Goal: Information Seeking & Learning: Learn about a topic

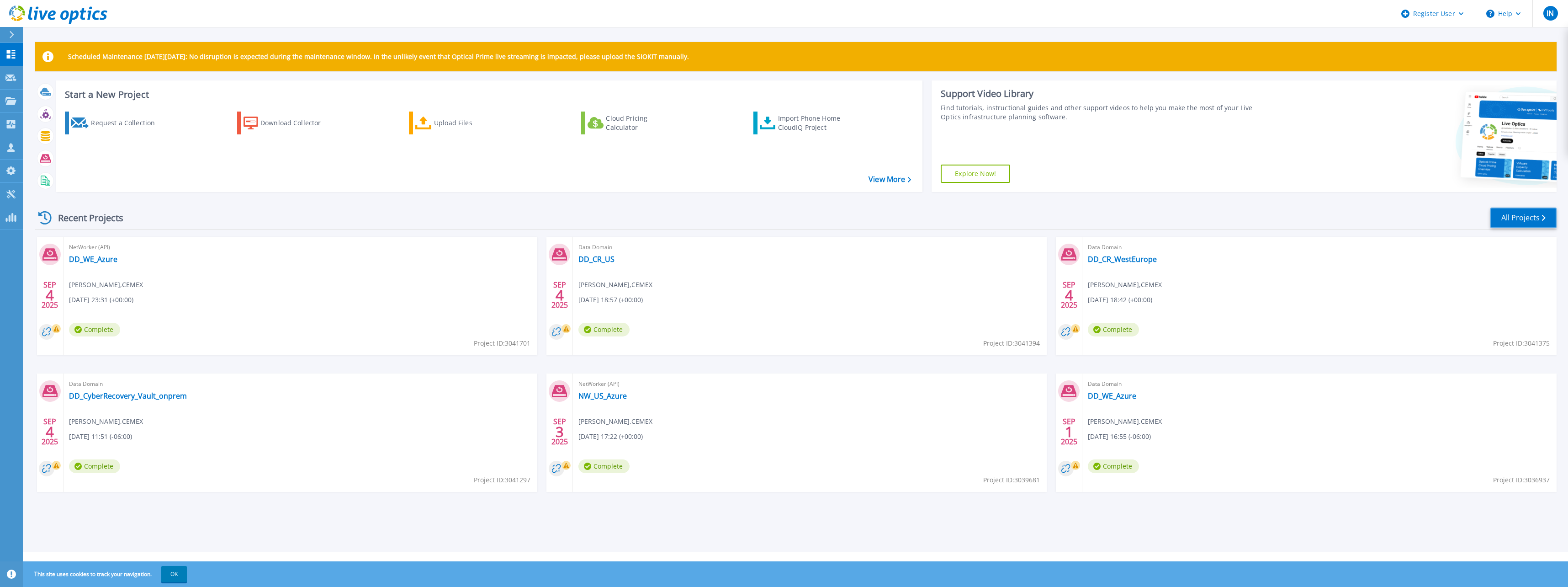
click at [1532, 217] on link "All Projects" at bounding box center [1523, 217] width 66 height 20
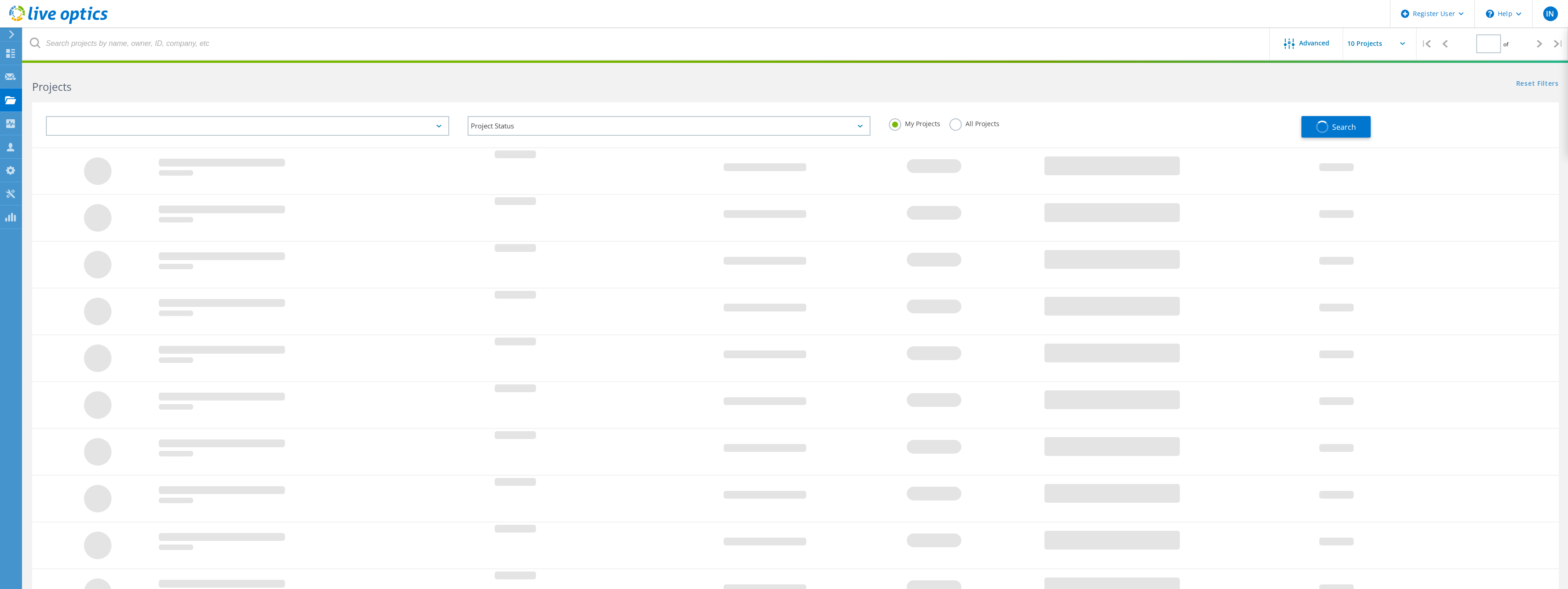
type input "1"
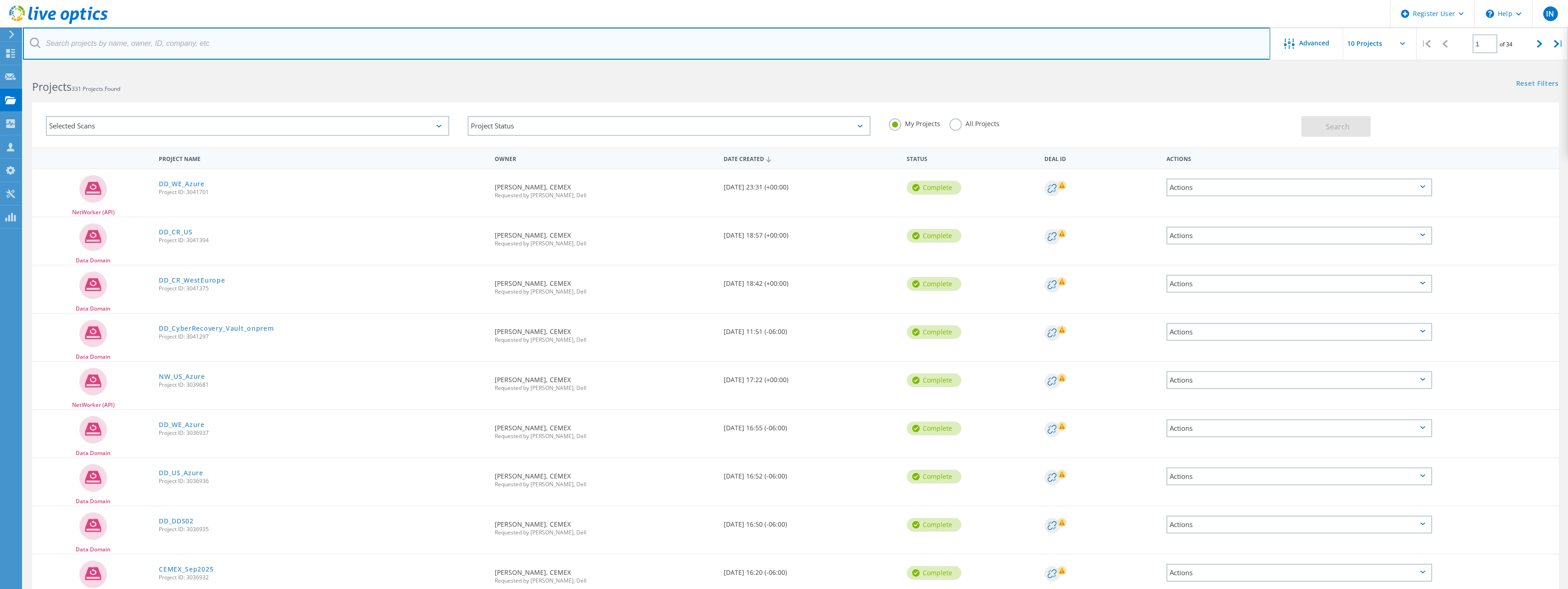
click at [211, 51] on input "text" at bounding box center [646, 43] width 1248 height 32
type input "bbase01"
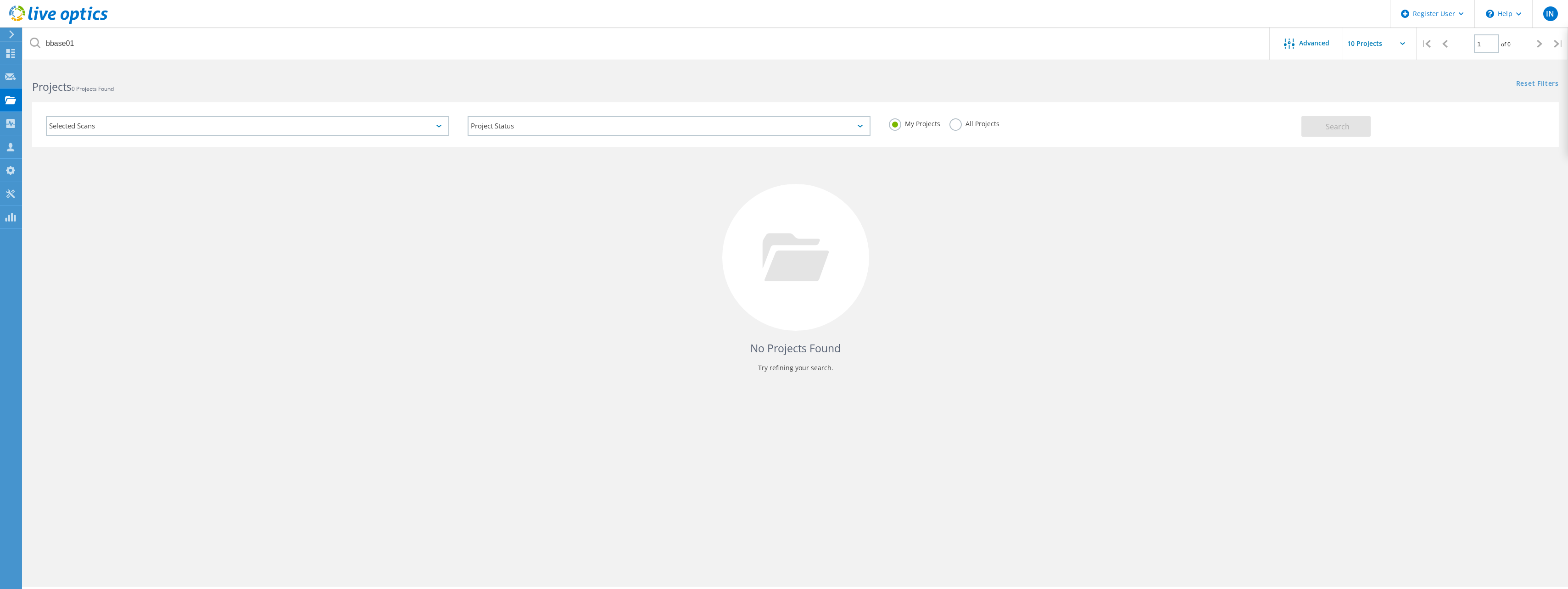
click at [950, 123] on label "All Projects" at bounding box center [975, 122] width 50 height 9
click at [0, 0] on input "All Projects" at bounding box center [0, 0] width 0 height 0
click at [1349, 130] on span "Search" at bounding box center [1337, 126] width 24 height 10
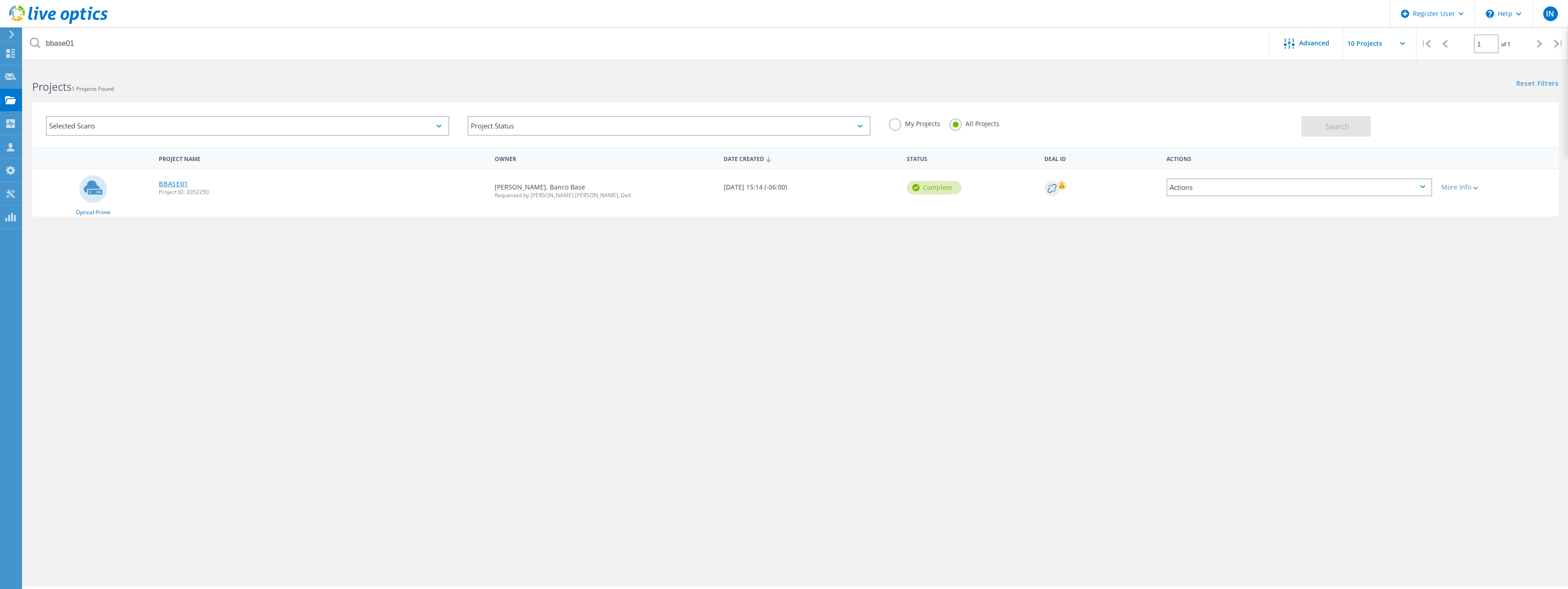
click at [179, 185] on link "BBASE01" at bounding box center [174, 184] width 30 height 6
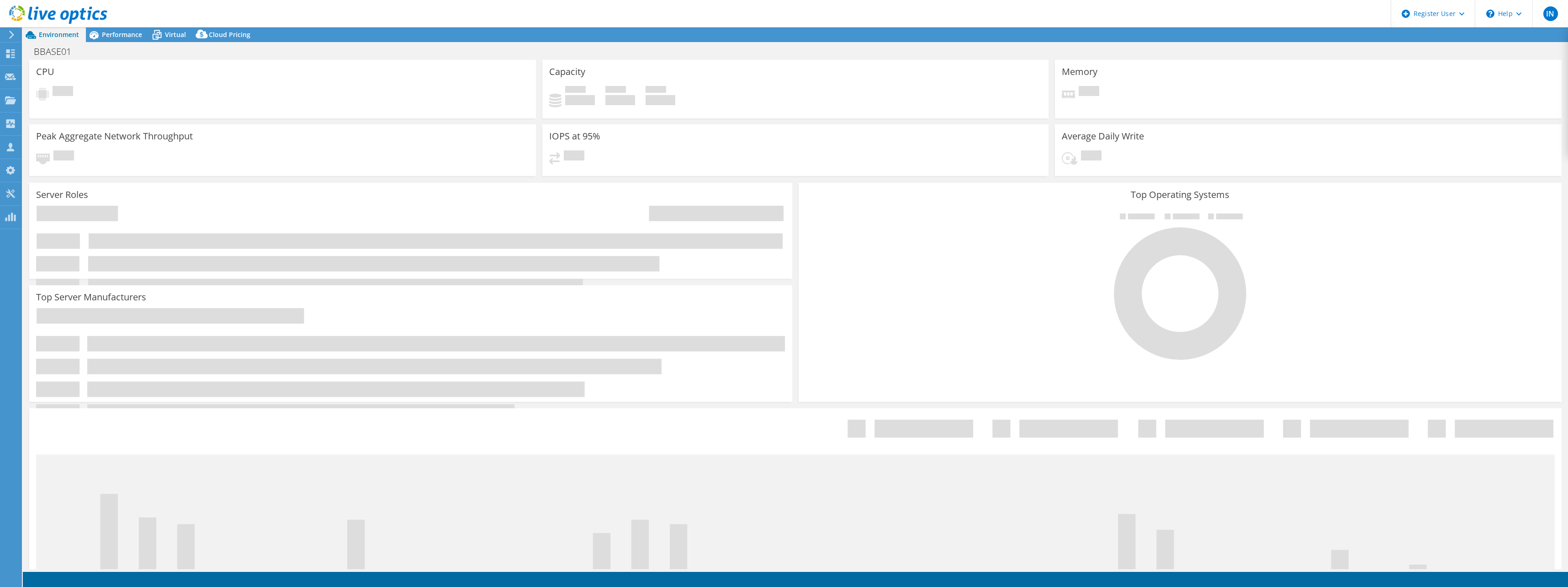
select select "USWest"
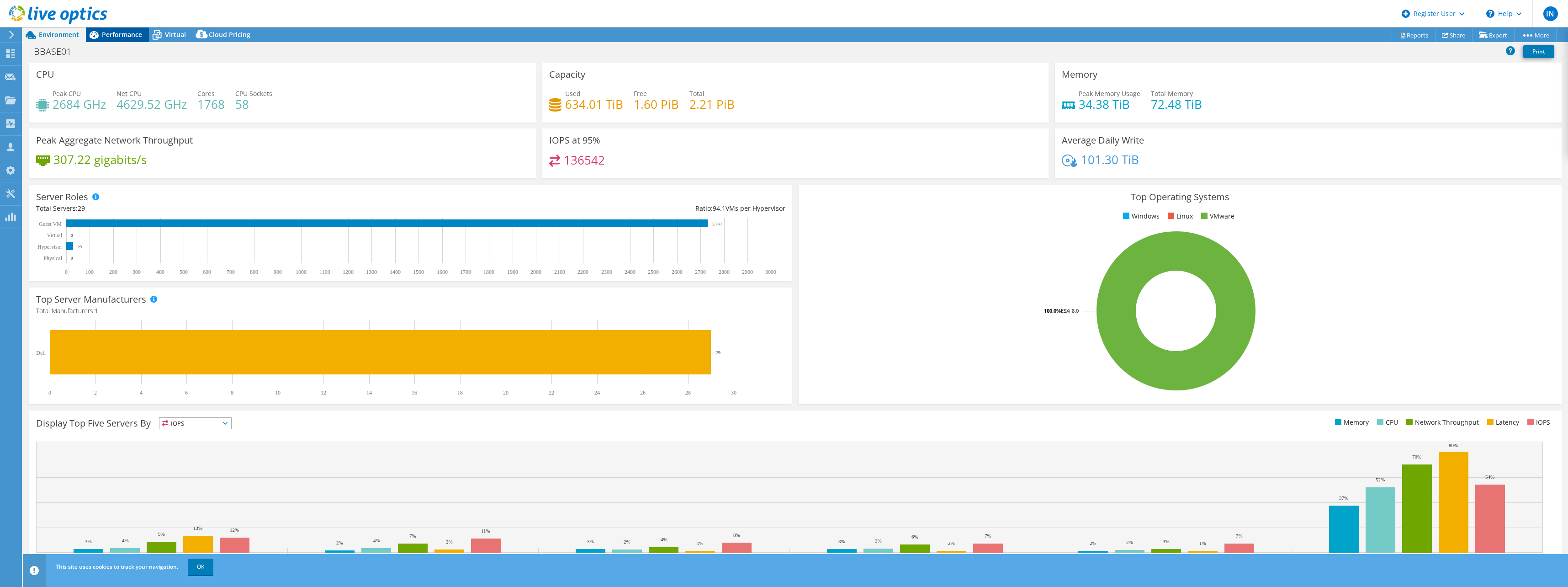
click at [118, 40] on div "Performance" at bounding box center [117, 34] width 63 height 15
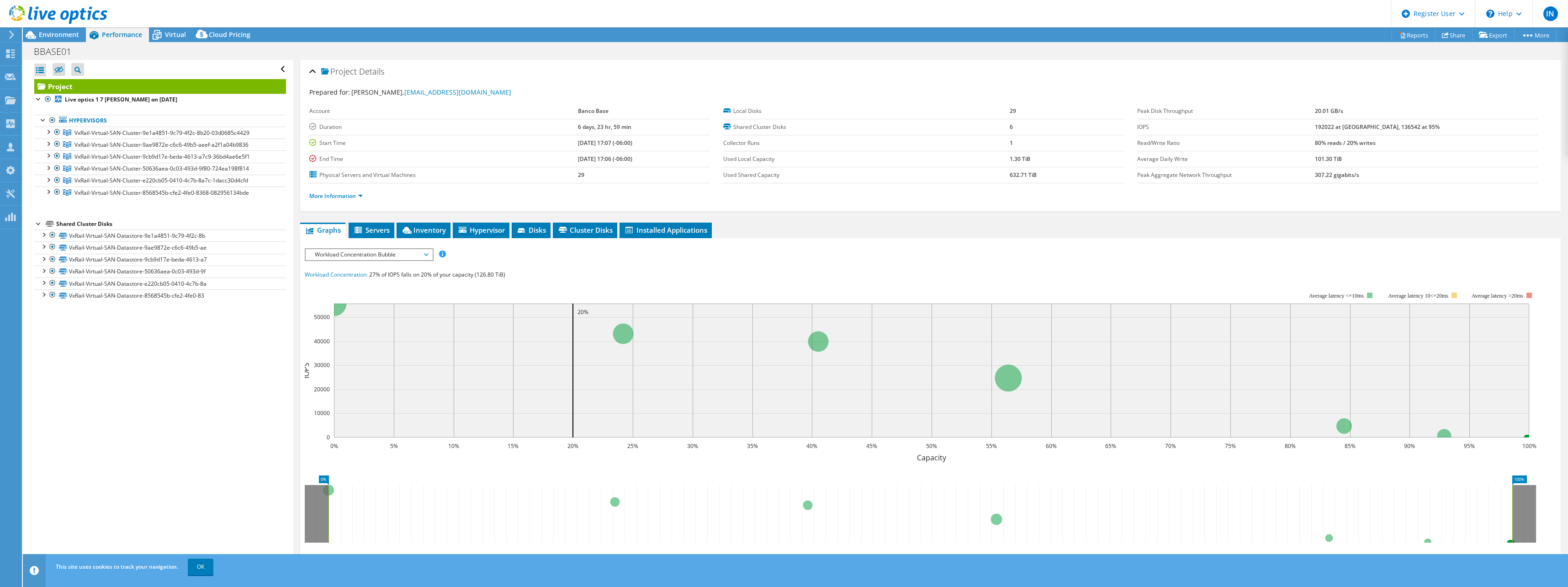
click at [381, 252] on span "Workload Concentration Bubble" at bounding box center [369, 255] width 117 height 11
click at [341, 302] on li "Latency" at bounding box center [369, 298] width 127 height 11
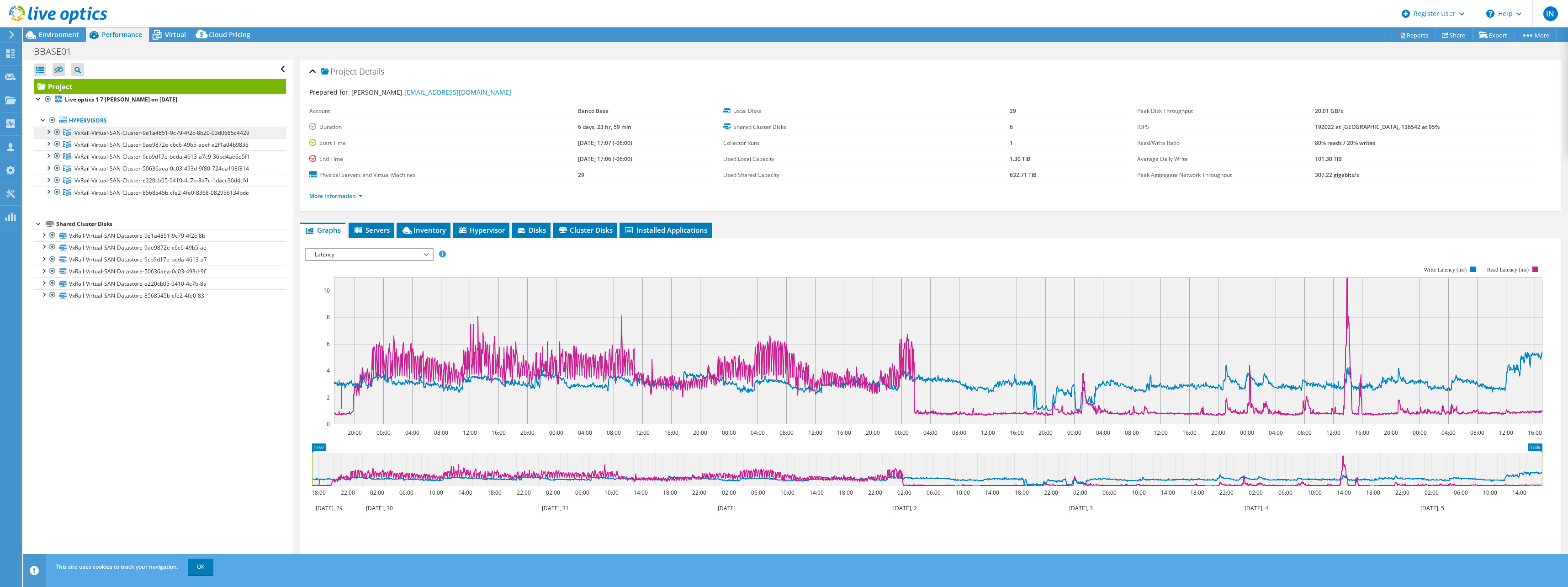
click at [152, 133] on span "VxRail-Virtual-SAN-Cluster-9e1a4851-9c79-4f2c-8b20-03d0685c4429" at bounding box center [161, 133] width 175 height 8
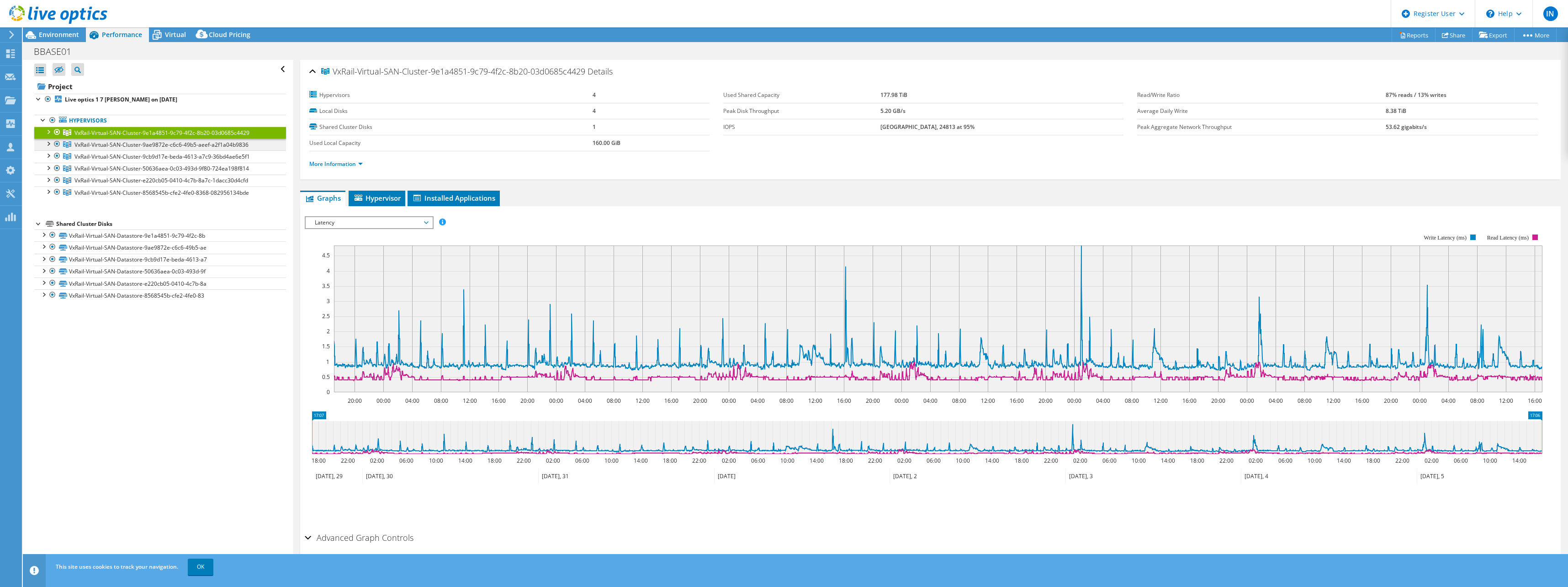
click at [145, 144] on span "VxRail-Virtual-SAN-Cluster-9ae9872e-c6c6-49b5-aeef-a2f1a04b9836" at bounding box center [161, 144] width 174 height 8
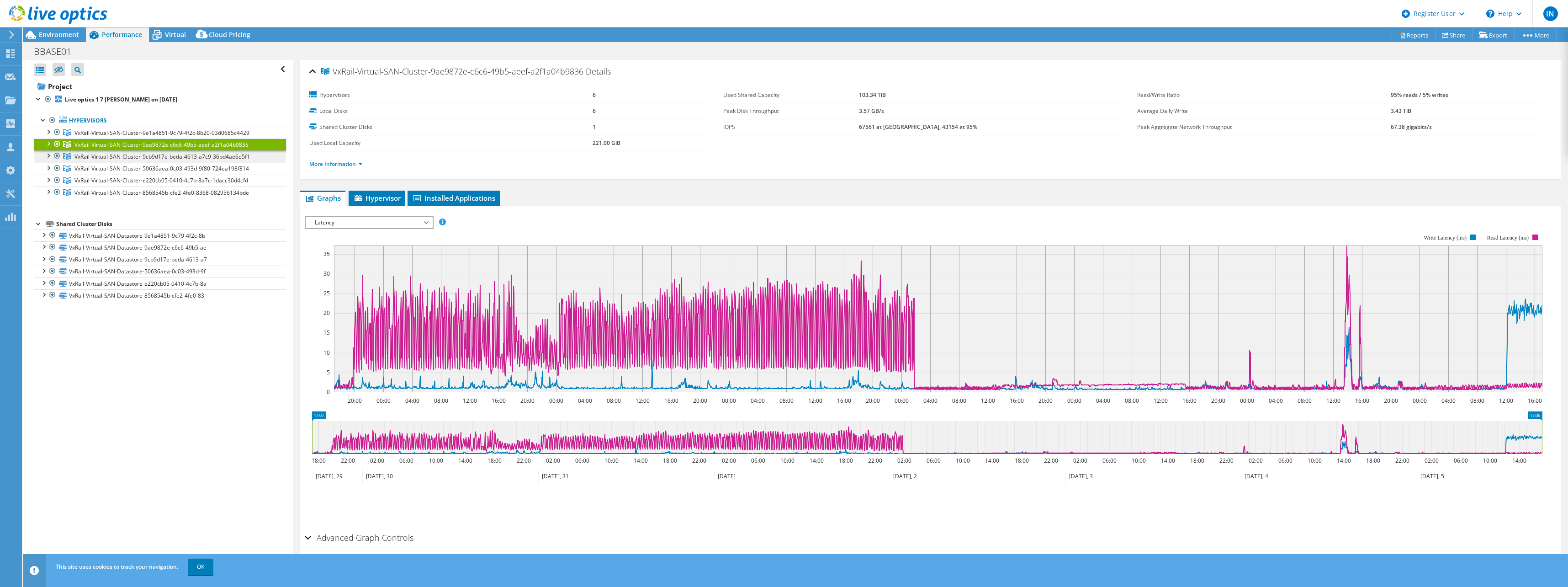
click at [134, 158] on span "VxRail-Virtual-SAN-Cluster-9cb9d17e-beda-4613-a7c9-36bd4ae6e5f1" at bounding box center [162, 157] width 175 height 8
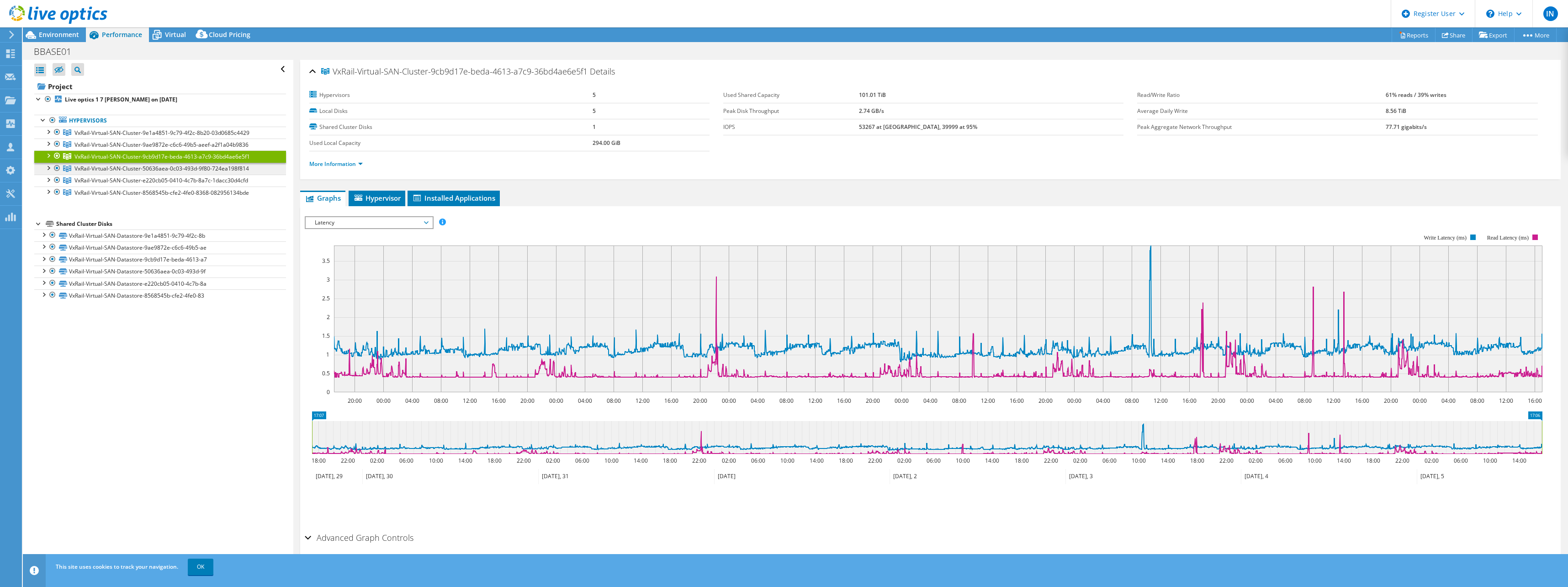
click at [124, 172] on span "VxRail-Virtual-SAN-Cluster-50636aea-0c03-493d-9f80-724ea198f814" at bounding box center [161, 168] width 175 height 8
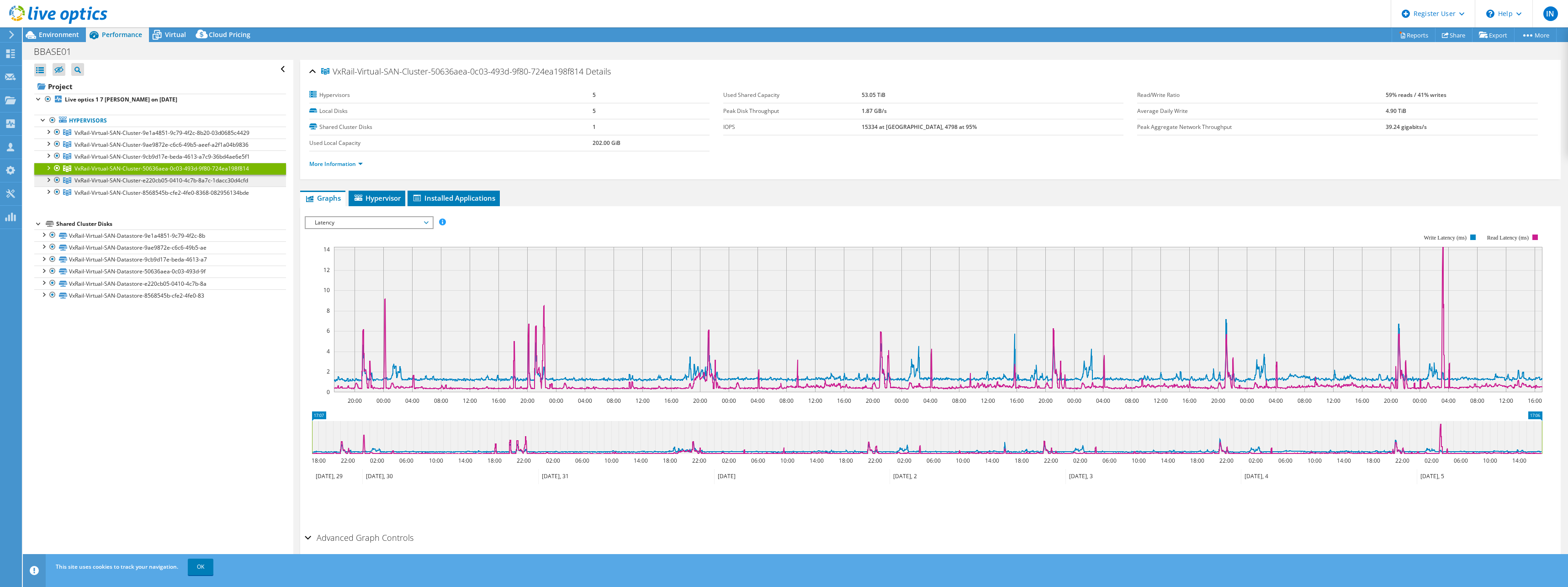
click at [118, 179] on span "VxRail-Virtual-SAN-Cluster-e220cb05-0410-4c7b-8a7c-1dacc30d4cfd" at bounding box center [161, 180] width 174 height 8
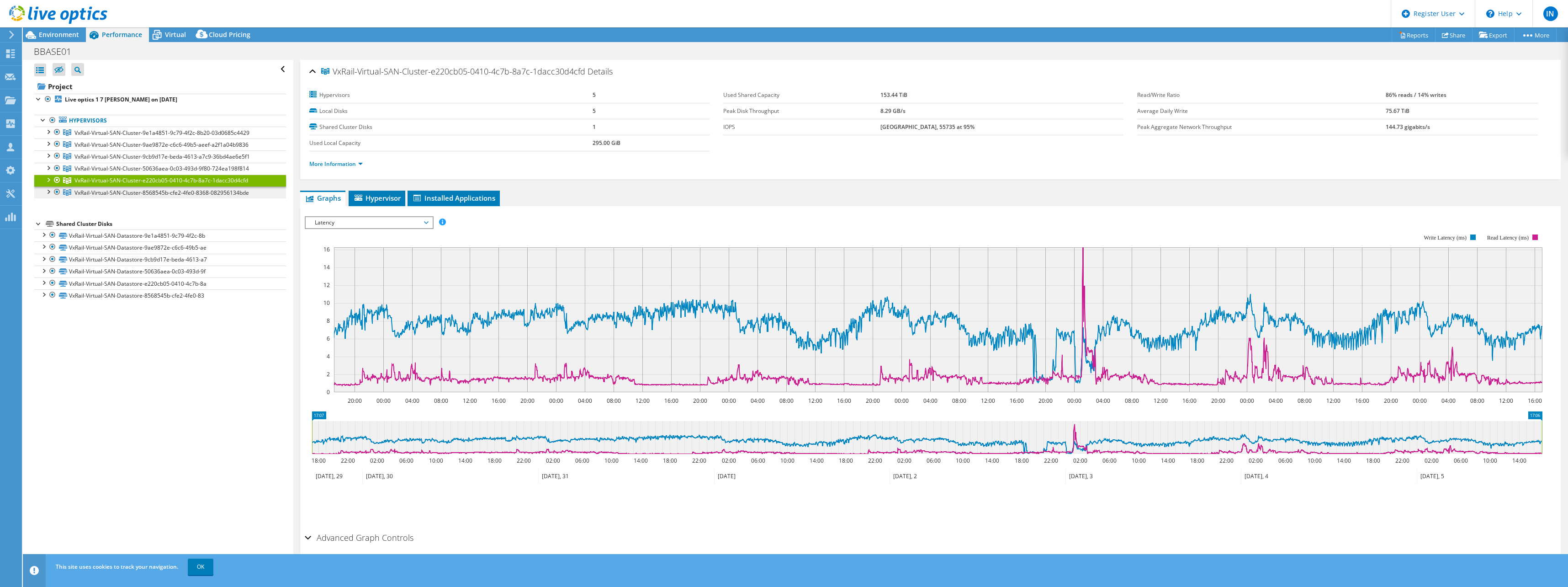
click at [109, 193] on span "VxRail-Virtual-SAN-Cluster-8568545b-cfe2-4fe0-8368-082956134bde" at bounding box center [161, 193] width 175 height 8
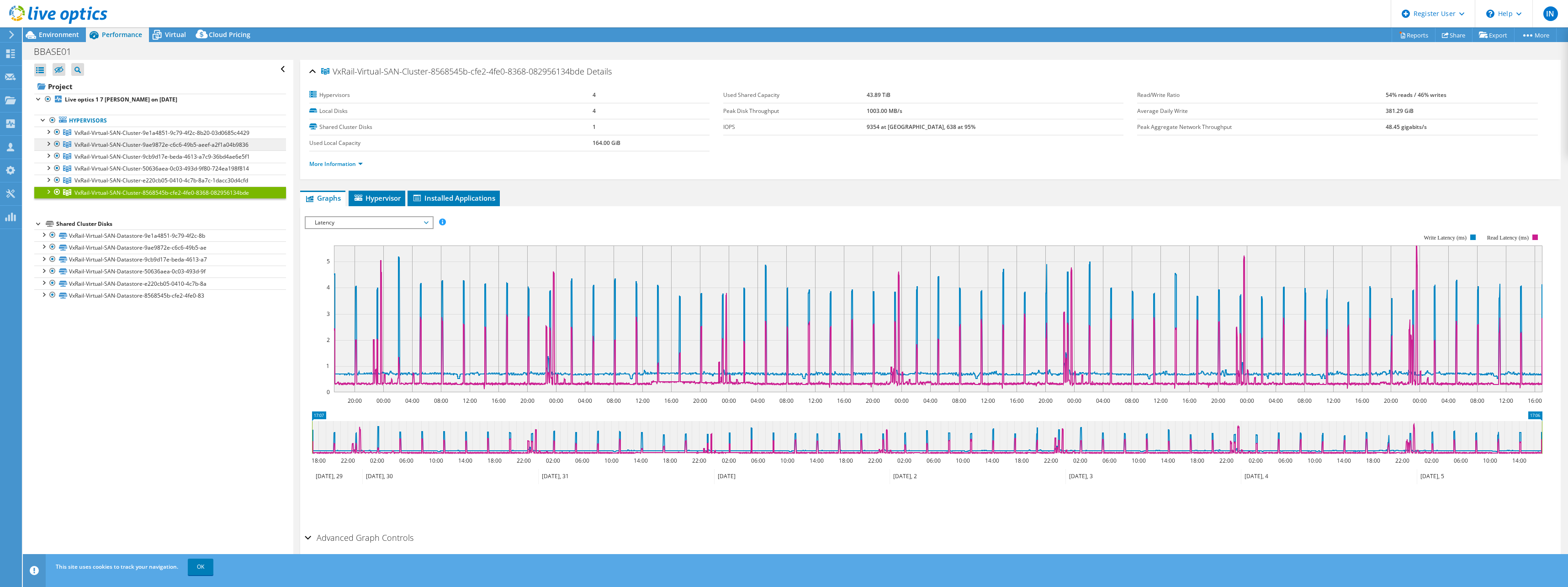
click at [79, 146] on span "VxRail-Virtual-SAN-Cluster-9ae9872e-c6c6-49b5-aeef-a2f1a04b9836" at bounding box center [161, 144] width 174 height 8
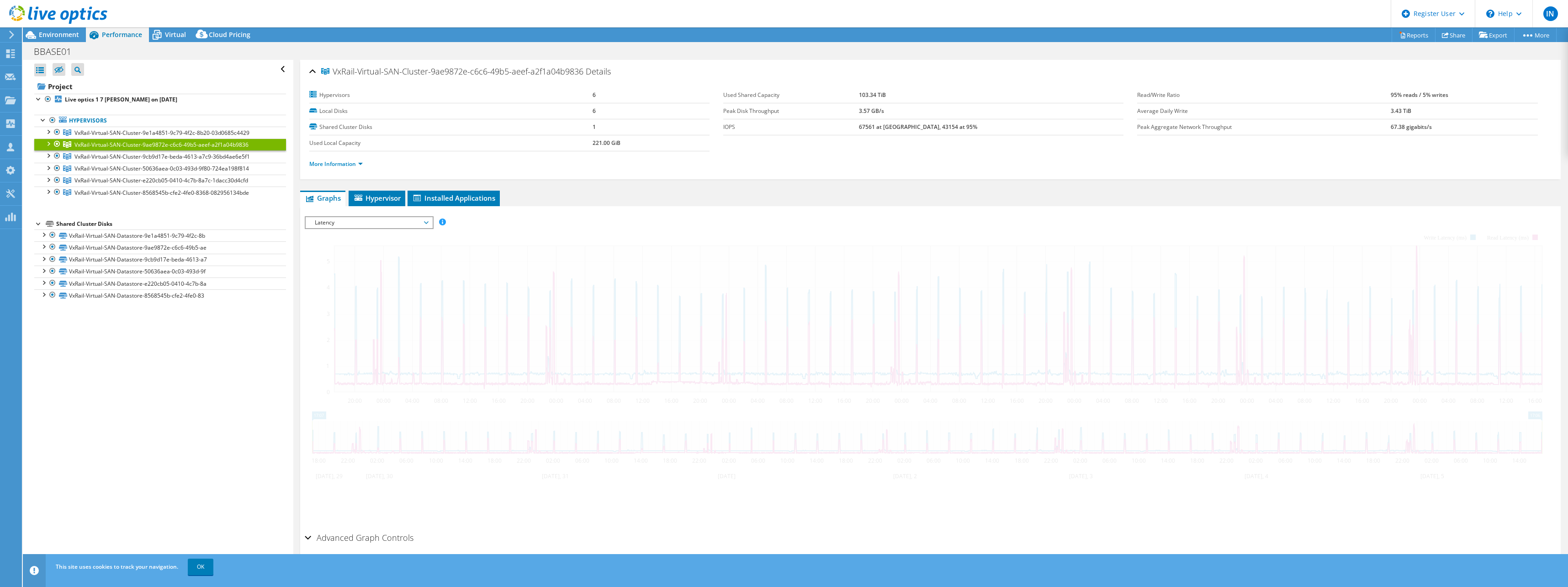
click at [46, 141] on div at bounding box center [48, 143] width 9 height 9
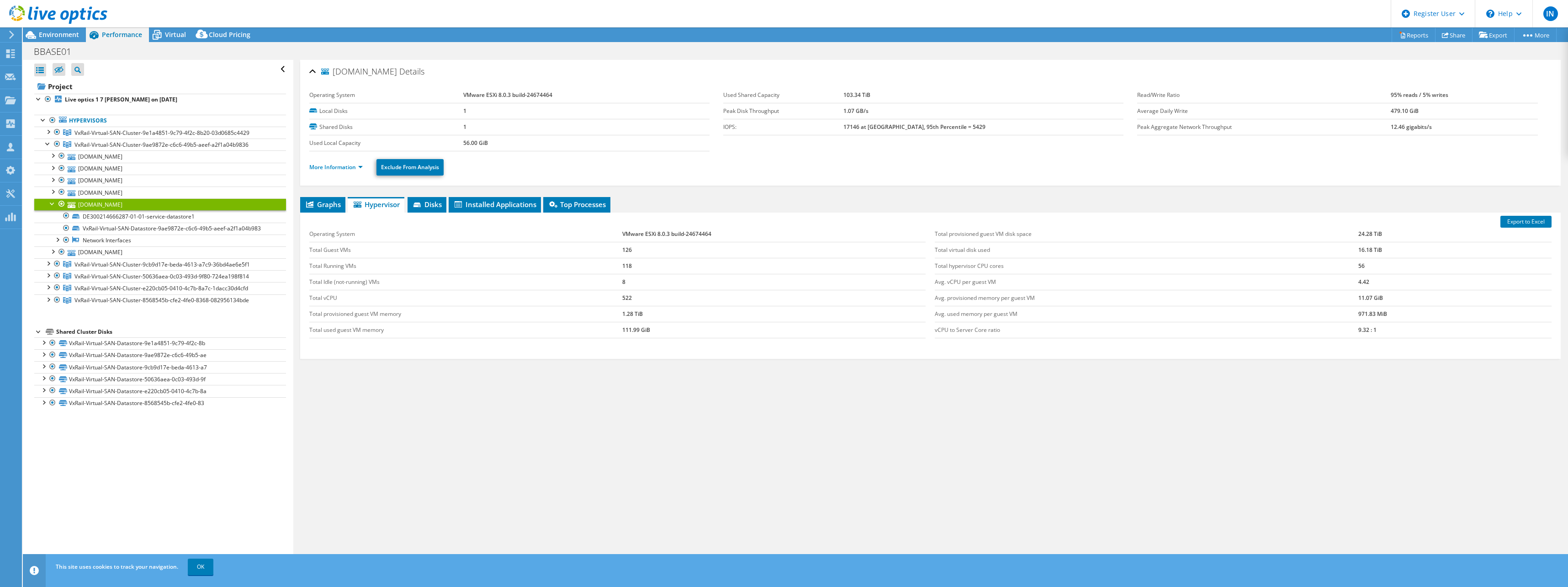
select select "USWest"
select select "USD"
click at [48, 203] on div at bounding box center [53, 203] width 9 height 9
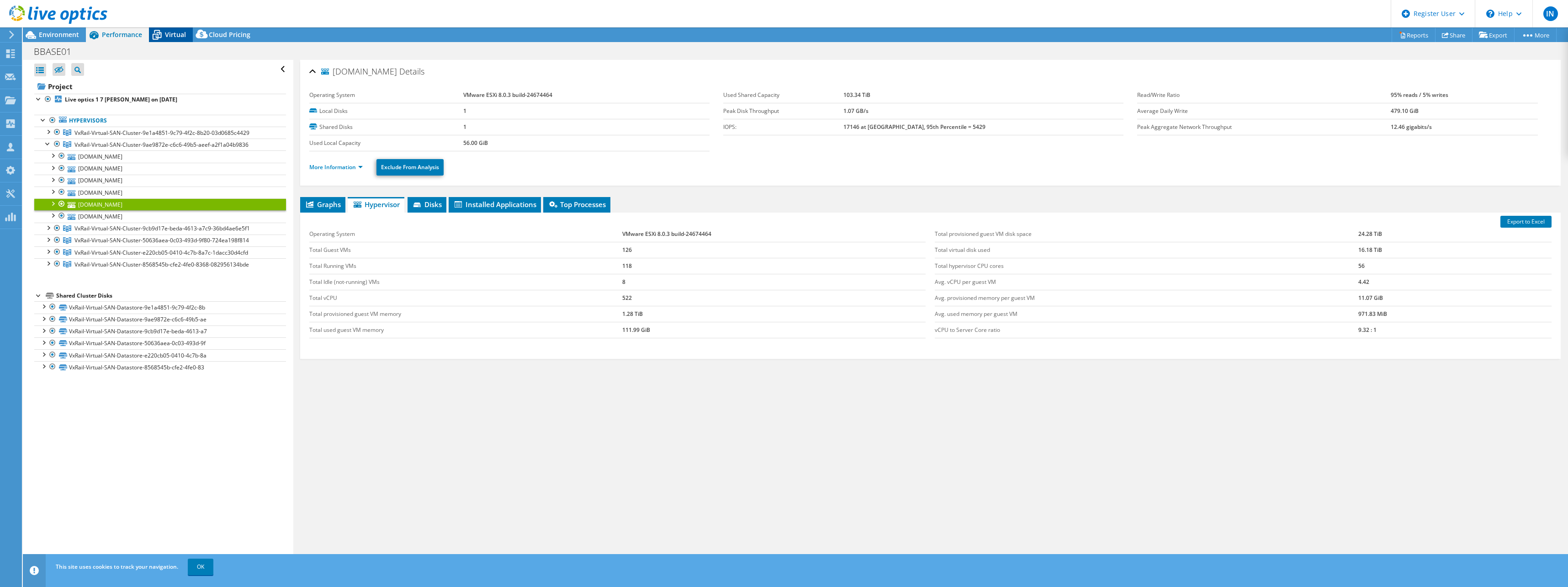
click at [167, 37] on span "Virtual" at bounding box center [175, 34] width 21 height 9
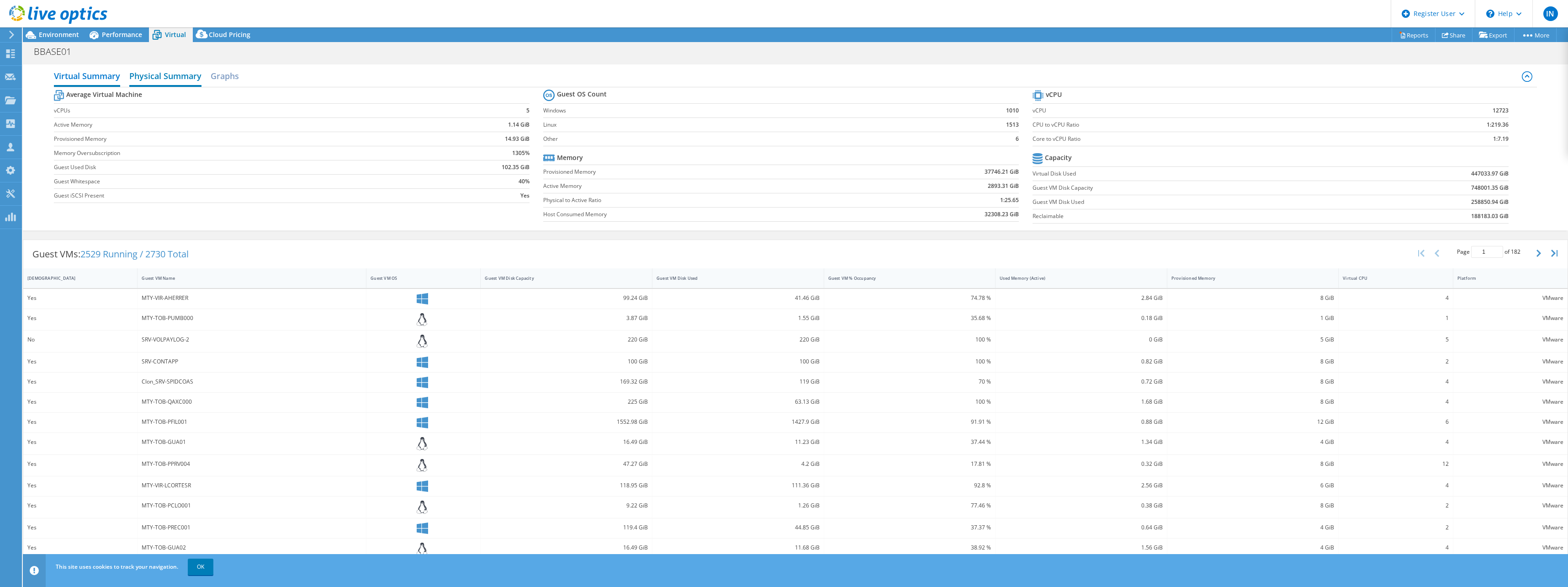
click at [171, 78] on h2 "Physical Summary" at bounding box center [165, 77] width 72 height 20
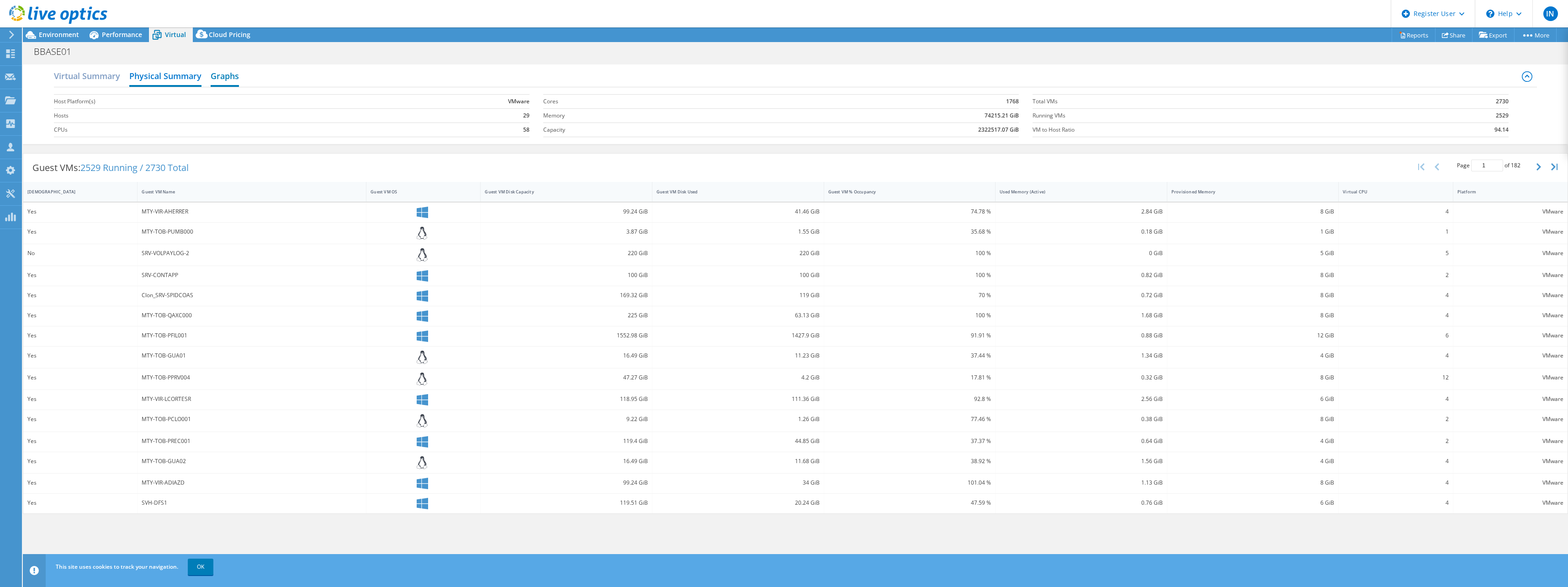
click at [213, 81] on h2 "Graphs" at bounding box center [224, 77] width 28 height 20
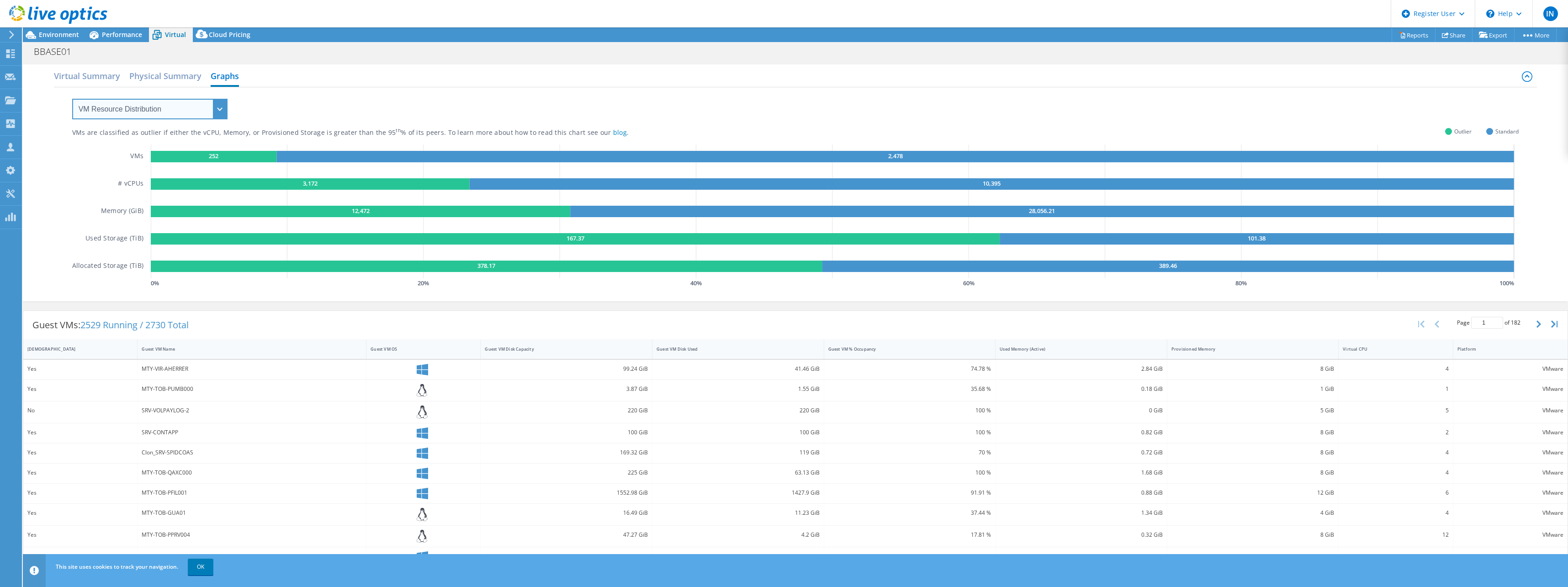
click at [171, 115] on select "VM Resource Distribution Provisioning Contrast Over Provisioning" at bounding box center [150, 109] width 155 height 20
select select "Over Provisioning"
click at [72, 99] on select "VM Resource Distribution Provisioning Contrast Over Provisioning" at bounding box center [150, 109] width 155 height 20
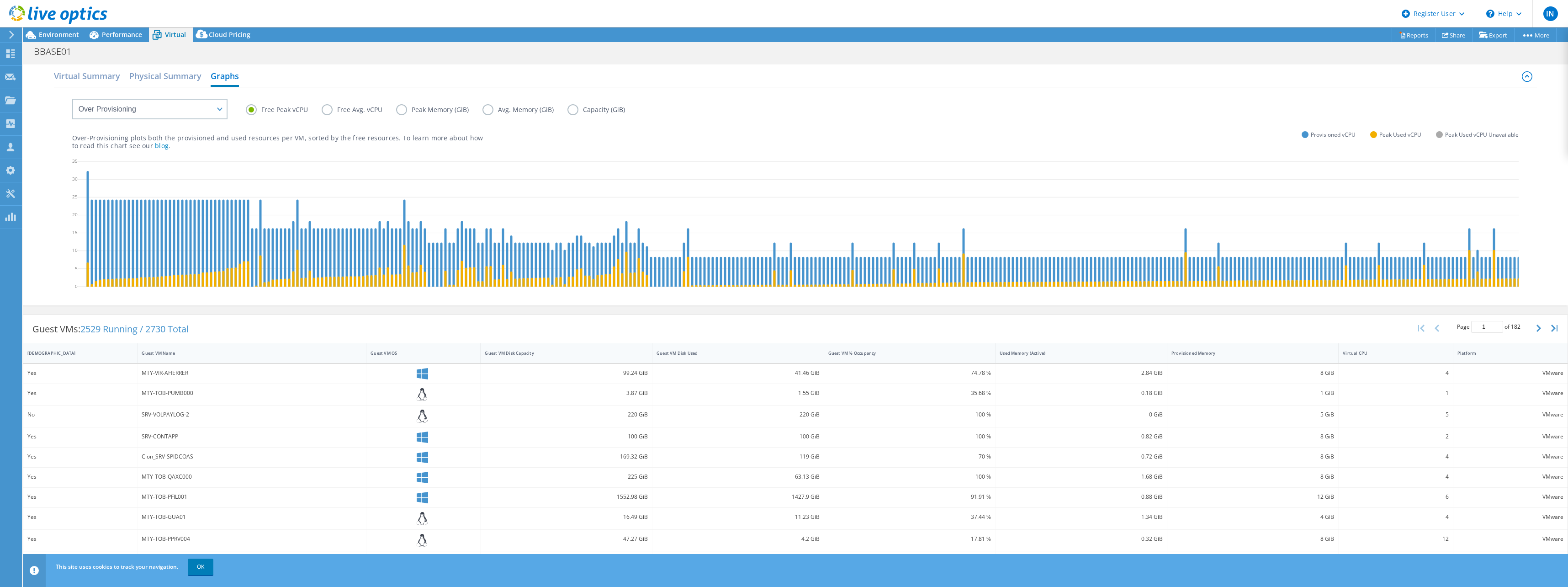
click at [331, 113] on label "Free Avg. vCPU" at bounding box center [359, 109] width 75 height 11
click at [0, 0] on input "Free Avg. vCPU" at bounding box center [0, 0] width 0 height 0
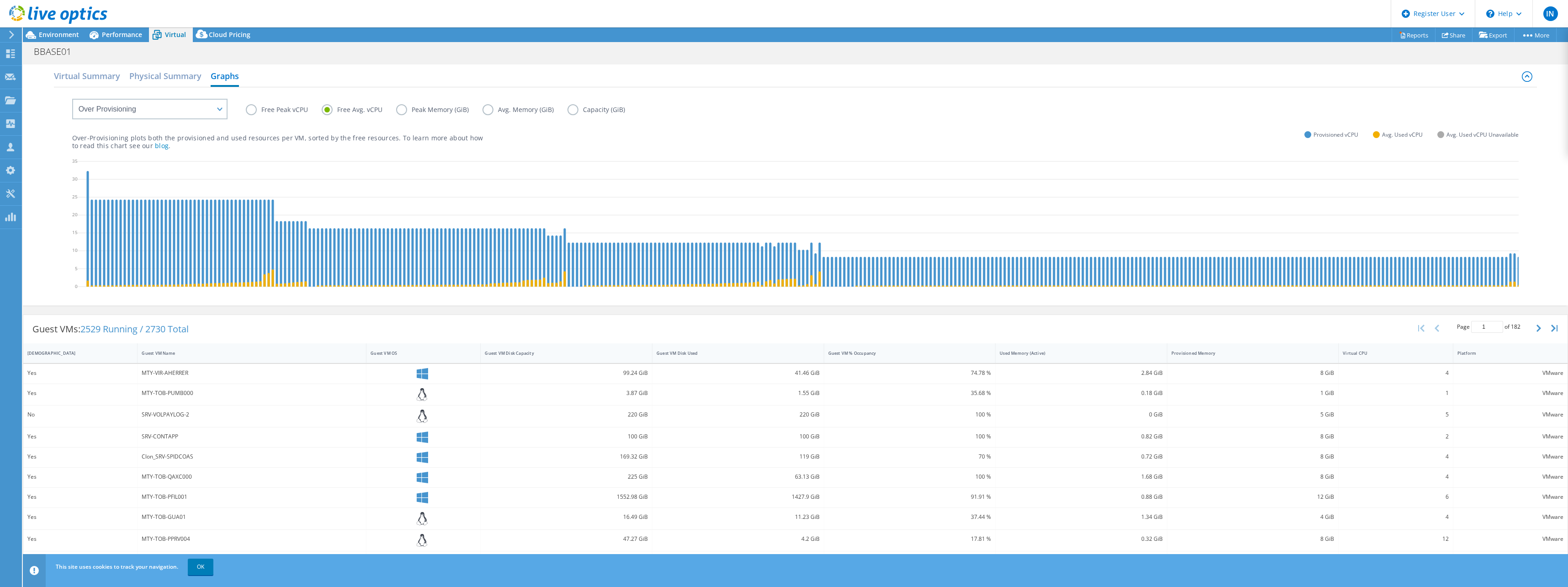
click at [401, 109] on label "Peak Memory (GiB)" at bounding box center [439, 109] width 86 height 11
click at [0, 0] on input "Peak Memory (GiB)" at bounding box center [0, 0] width 0 height 0
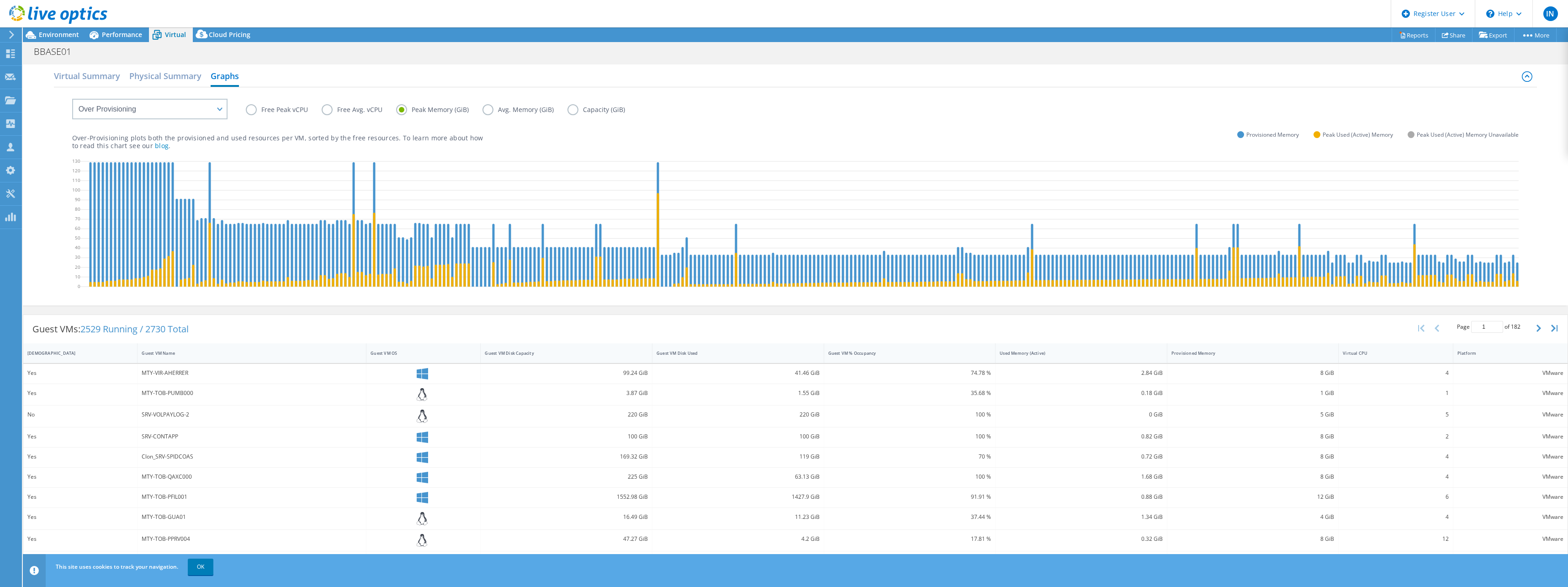
click at [489, 109] on label "Avg. Memory (GiB)" at bounding box center [525, 109] width 85 height 11
click at [0, 0] on input "Avg. Memory (GiB)" at bounding box center [0, 0] width 0 height 0
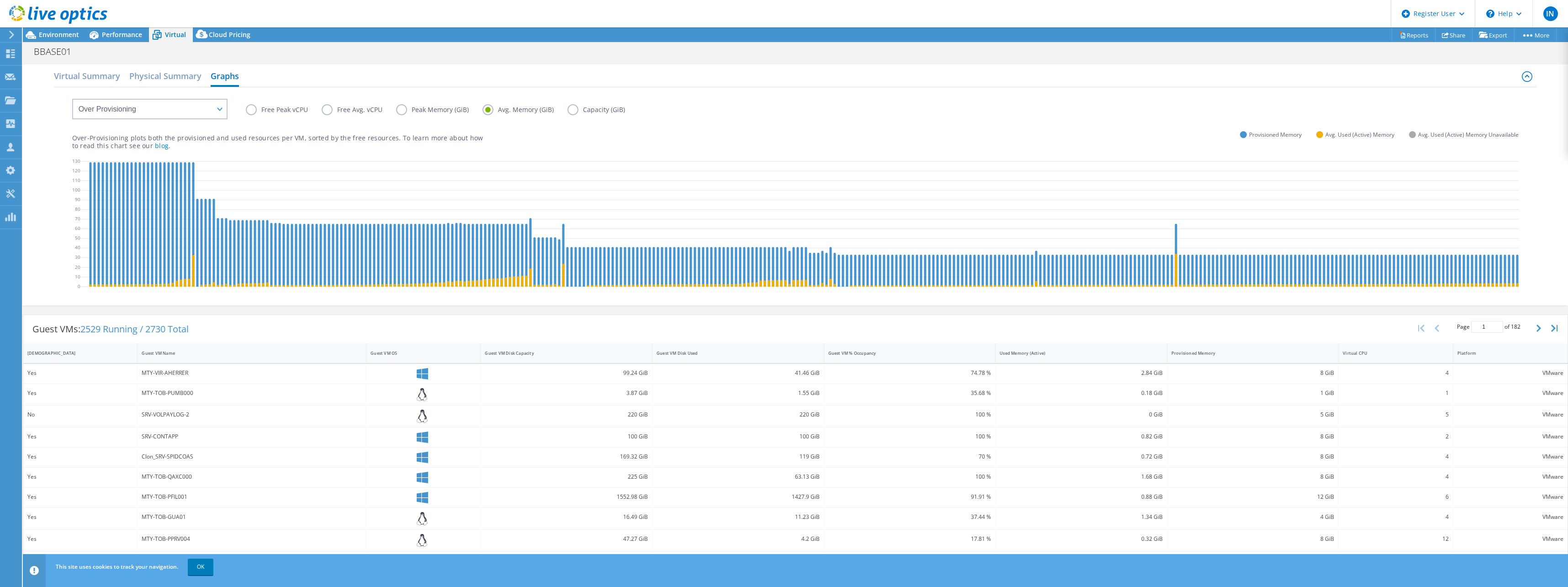
click at [578, 109] on label "Capacity (GiB)" at bounding box center [603, 109] width 71 height 11
click at [0, 0] on input "Capacity (GiB)" at bounding box center [0, 0] width 0 height 0
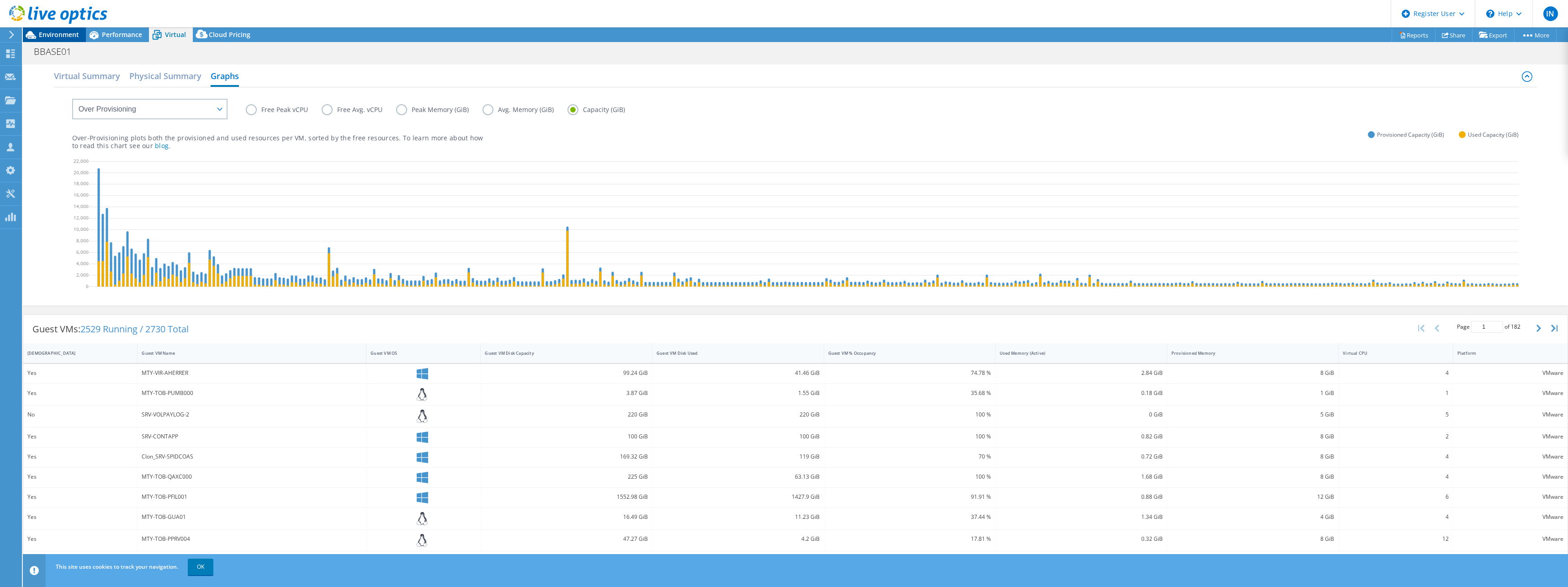
click at [38, 33] on icon at bounding box center [30, 35] width 16 height 16
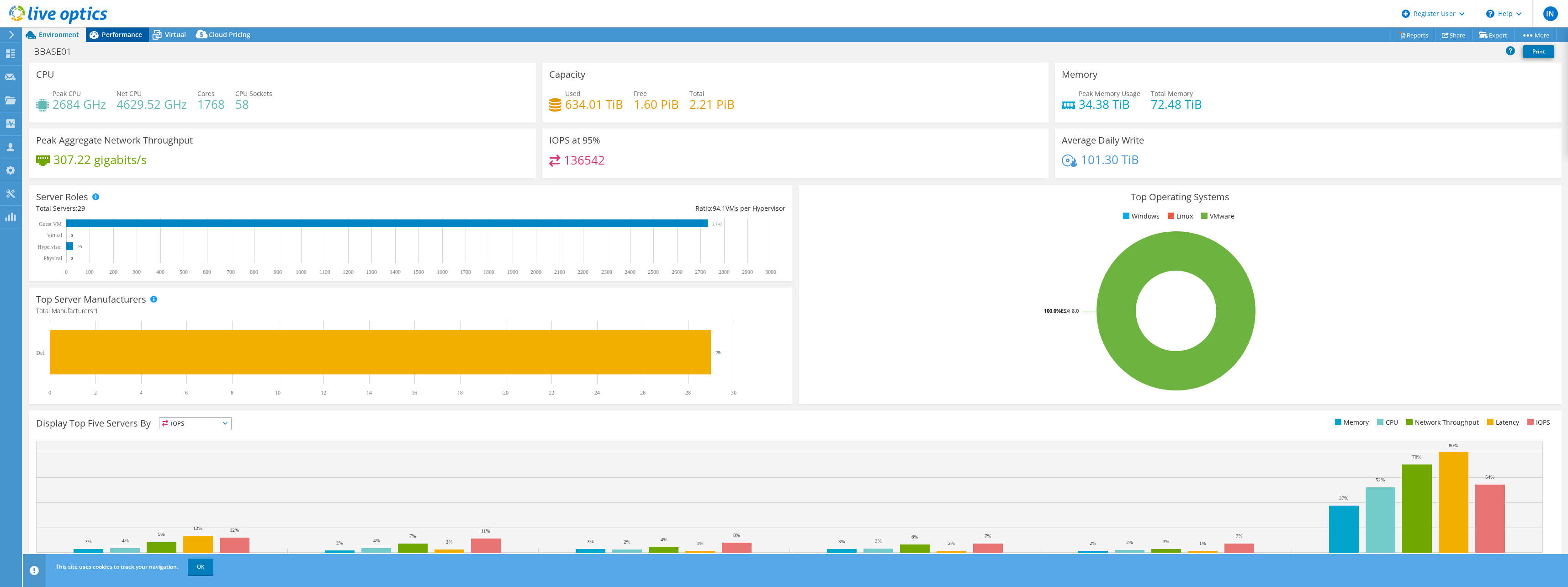
click at [102, 32] on span "Performance" at bounding box center [122, 34] width 40 height 9
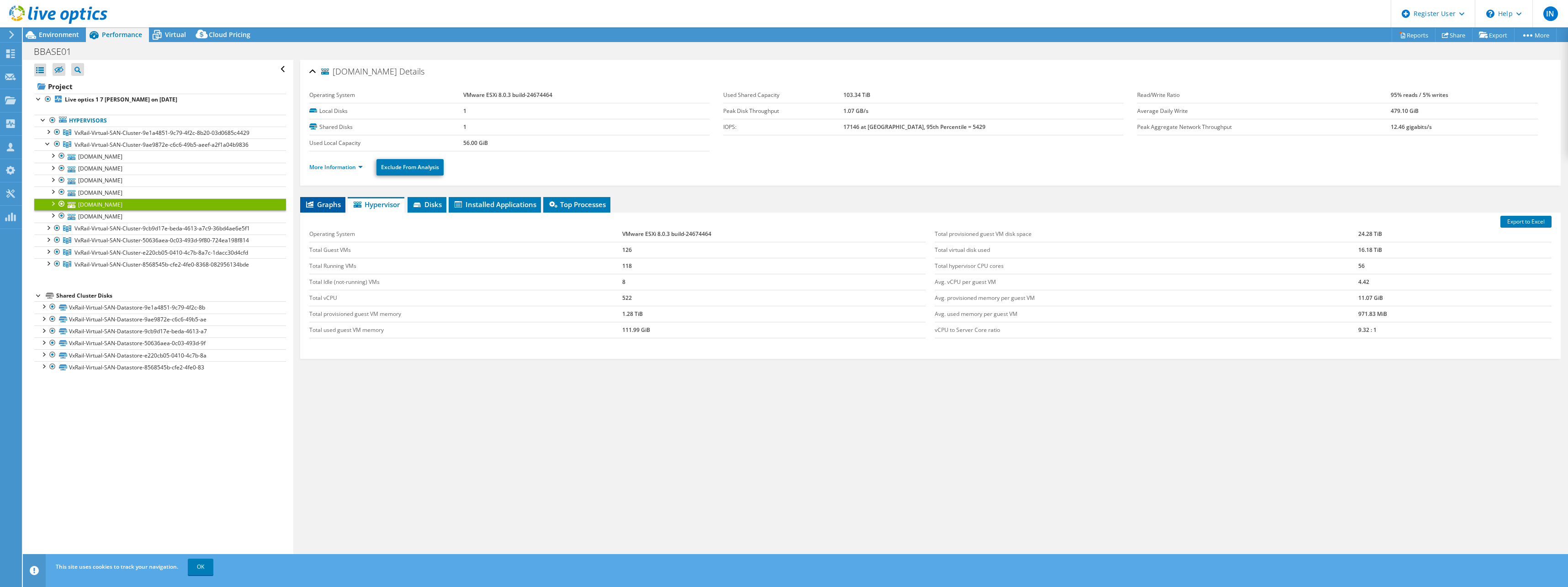
click at [328, 206] on span "Graphs" at bounding box center [323, 204] width 36 height 9
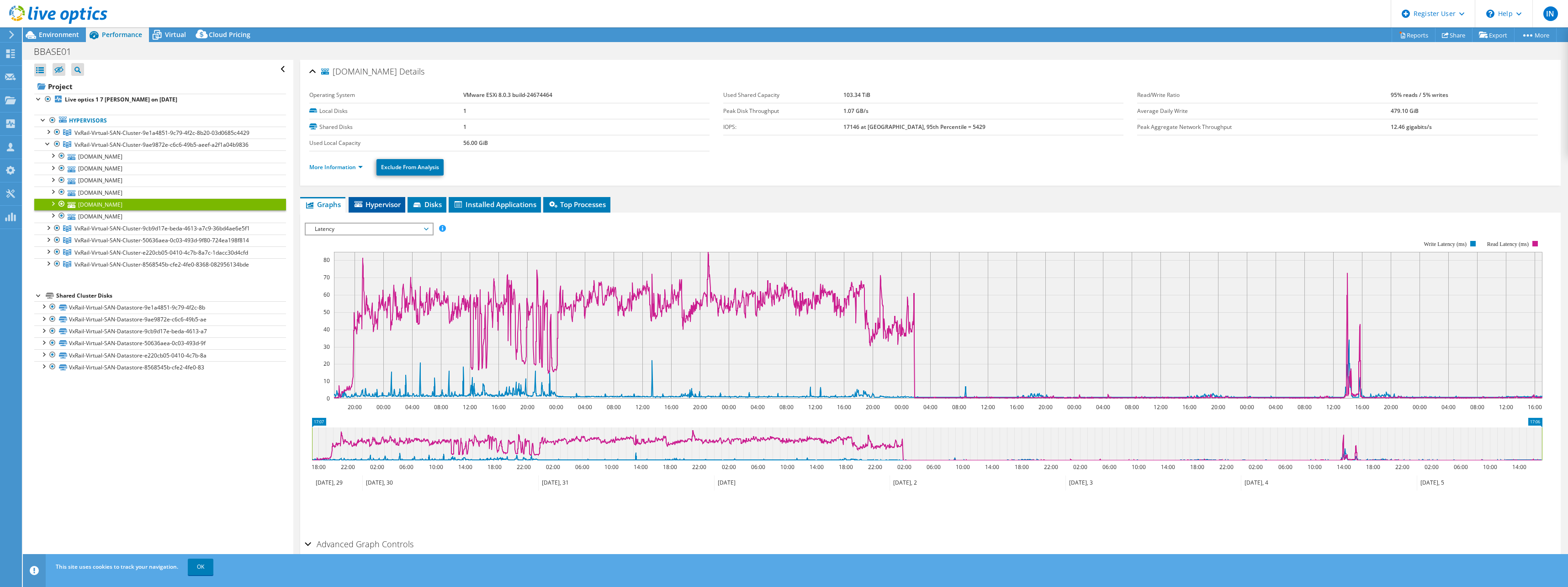
click at [376, 207] on span "Hypervisor" at bounding box center [376, 204] width 47 height 9
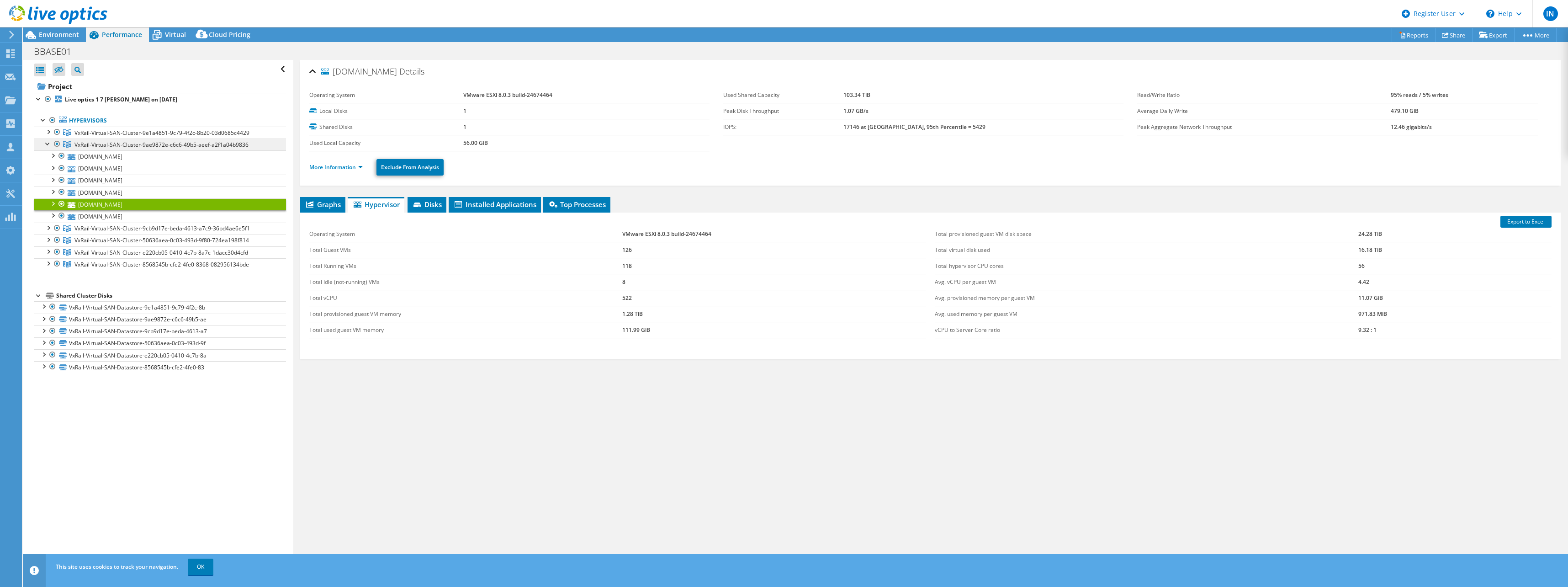
click at [79, 143] on span "VxRail-Virtual-SAN-Cluster-9ae9872e-c6c6-49b5-aeef-a2f1a04b9836" at bounding box center [161, 144] width 174 height 8
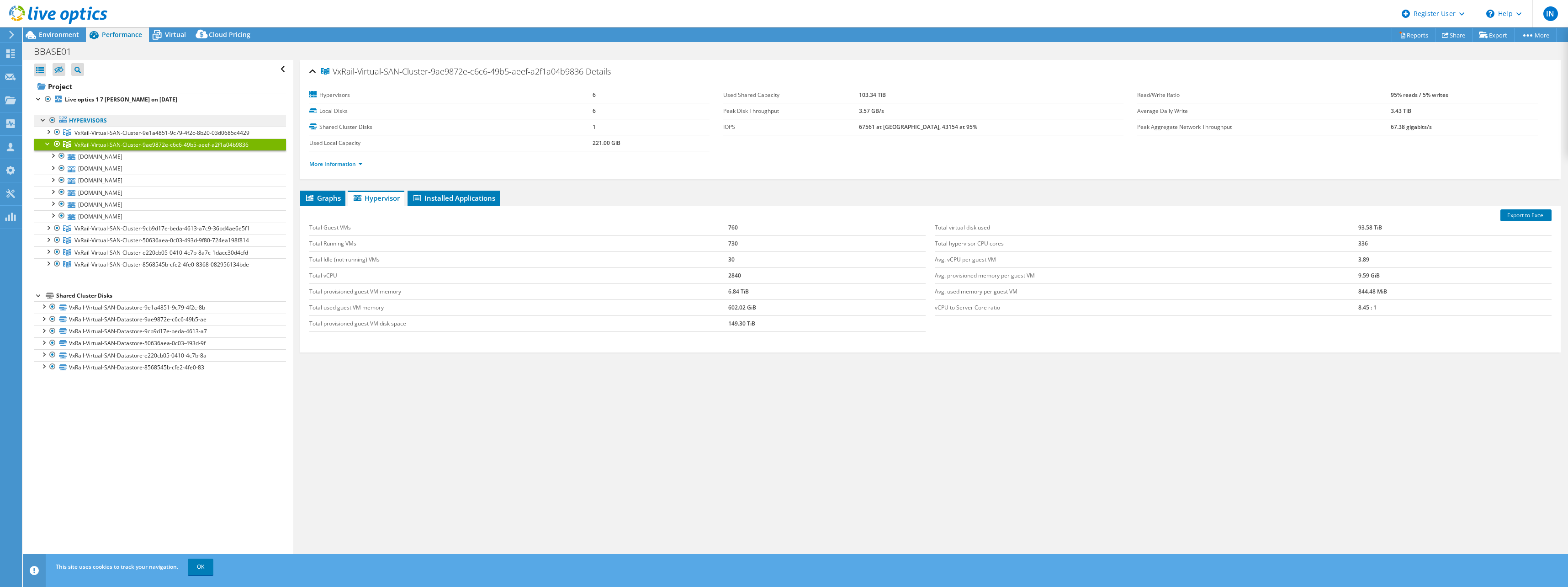
click at [95, 120] on link "Hypervisors" at bounding box center [160, 120] width 252 height 12
click at [94, 192] on link "vxrm-rial-p5.dombase.net" at bounding box center [160, 192] width 252 height 12
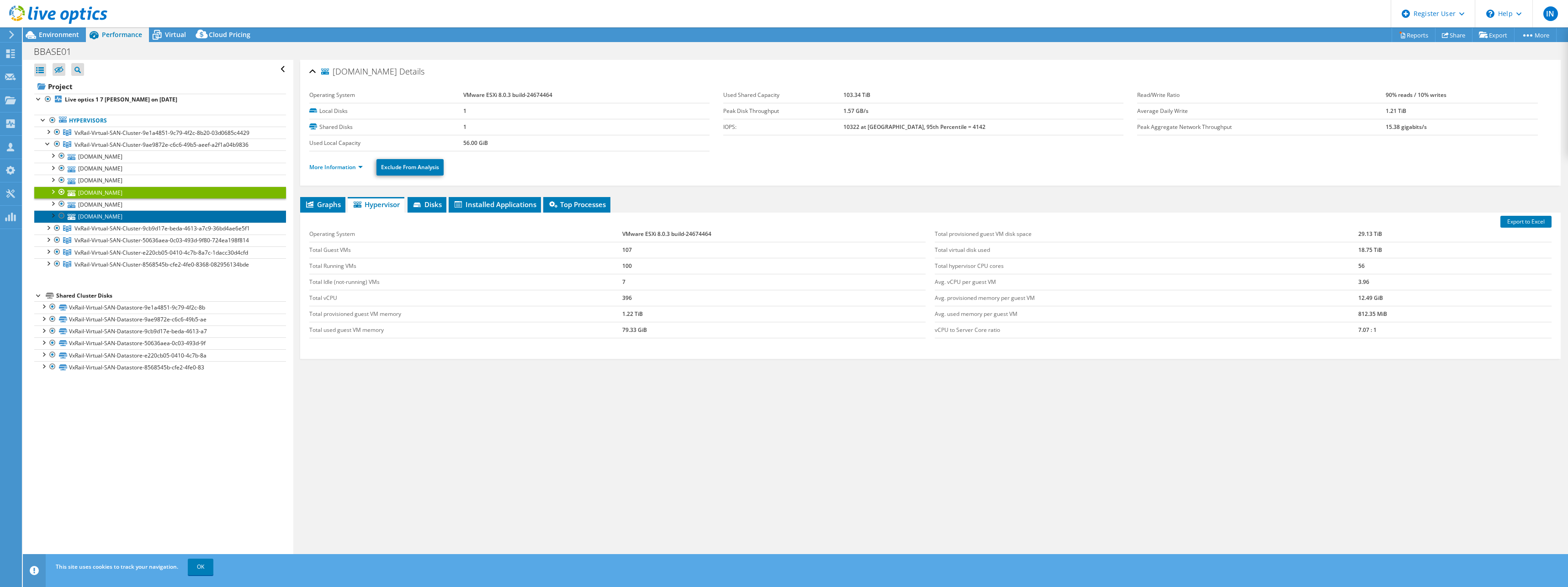
click at [94, 210] on link "vxrm-rial-p2.dombase.net" at bounding box center [160, 216] width 252 height 12
click at [92, 206] on link "vxrm-rial-p4.dombase.net" at bounding box center [160, 203] width 252 height 12
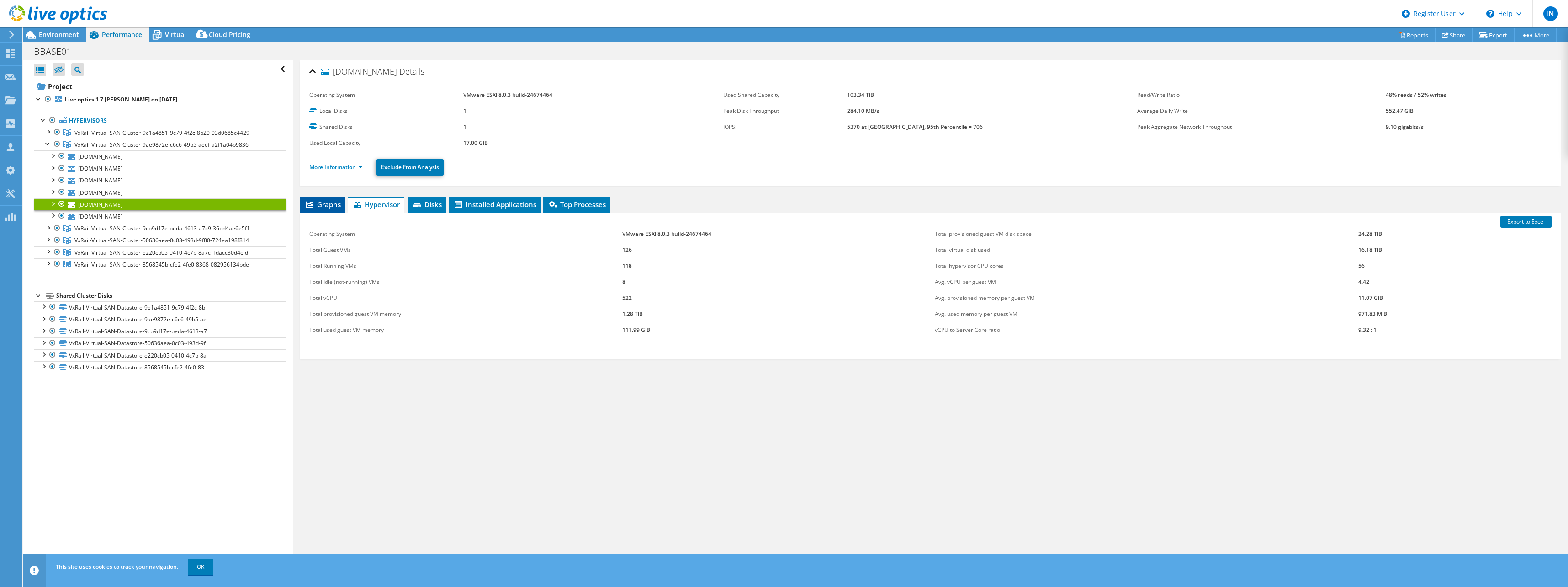
click at [321, 203] on span "Graphs" at bounding box center [323, 204] width 36 height 9
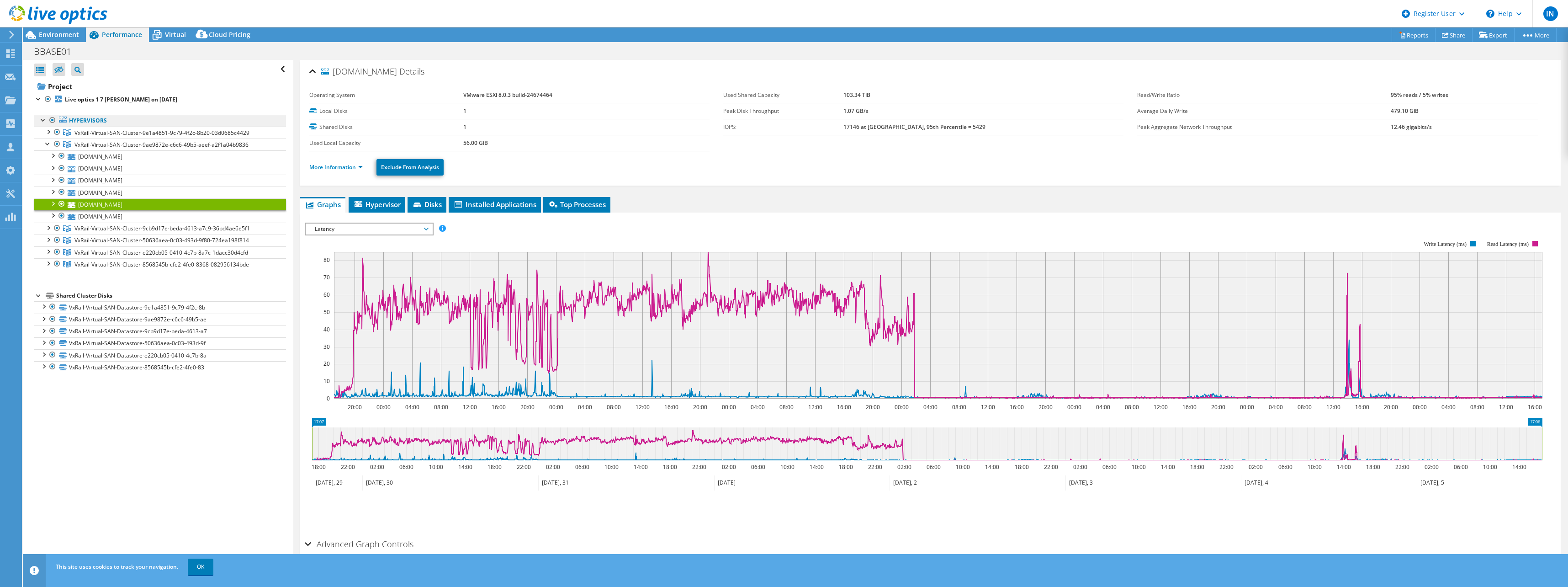
click at [86, 123] on link "Hypervisors" at bounding box center [160, 120] width 252 height 12
click at [95, 99] on b "Live optics 1 7 dias on 9/12/2025" at bounding box center [121, 99] width 113 height 8
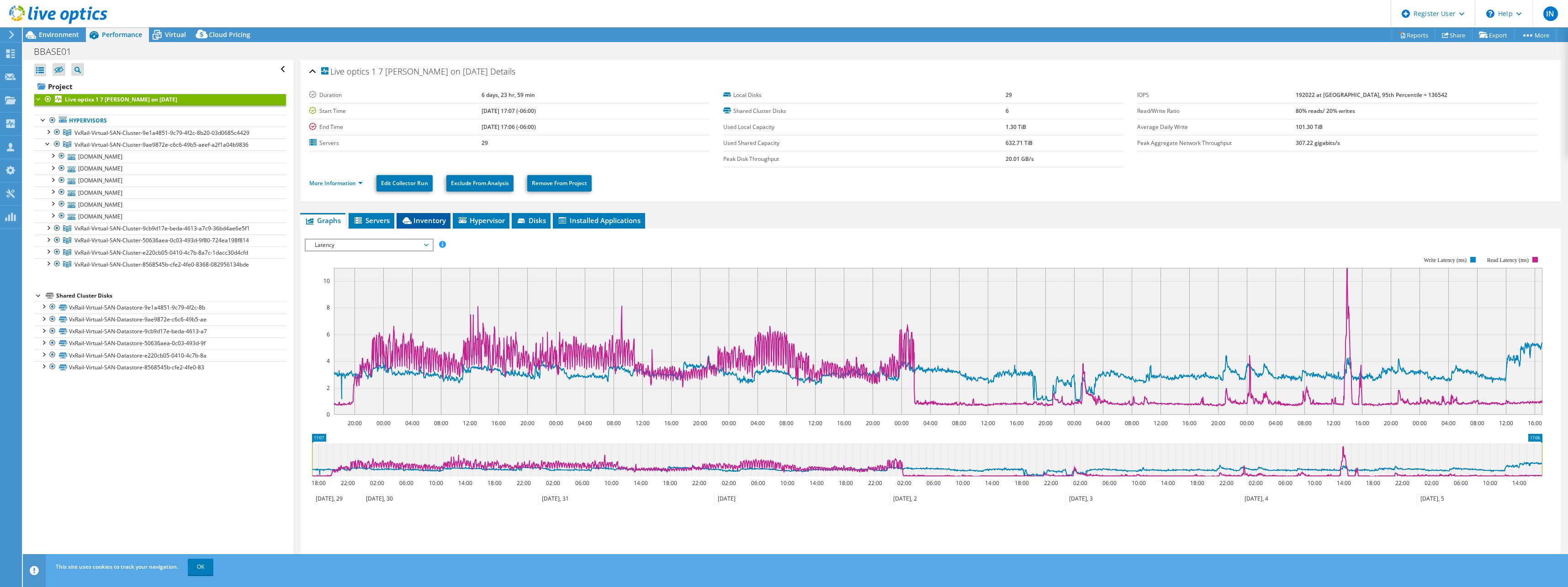
click at [435, 222] on span "Inventory" at bounding box center [424, 221] width 45 height 9
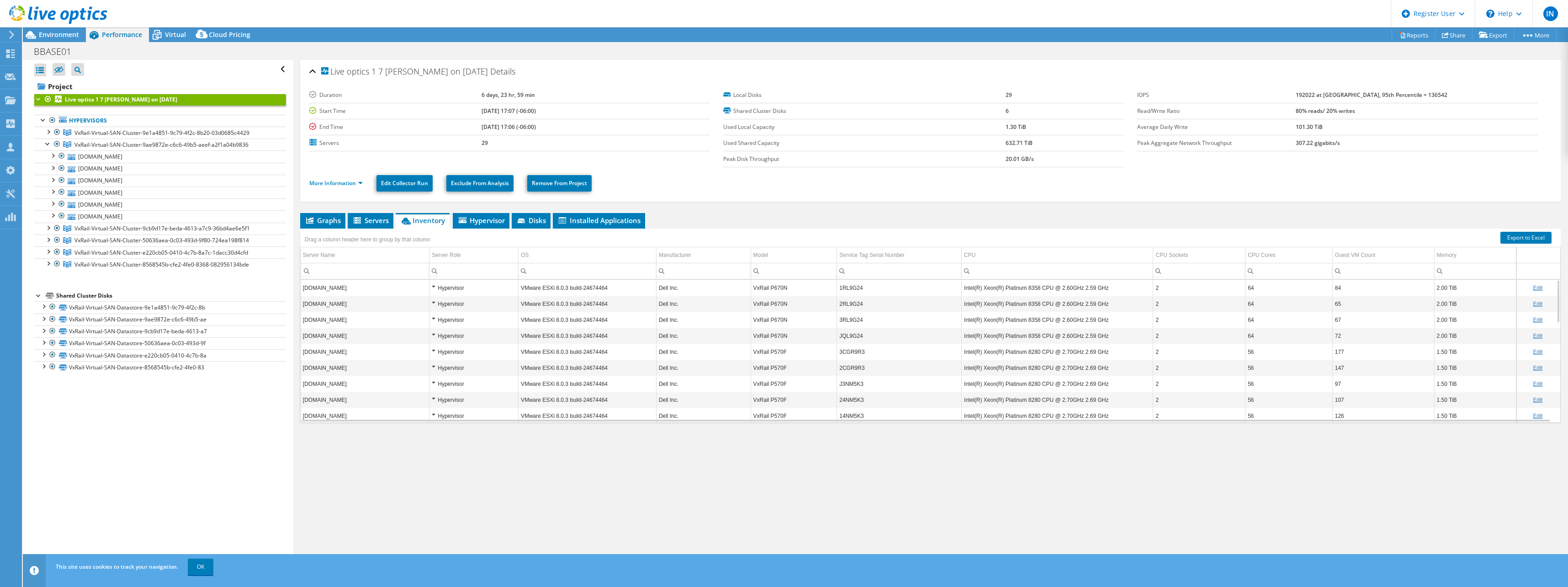
click at [342, 416] on td "vxrm-rial-p4.dombase.net" at bounding box center [365, 415] width 129 height 16
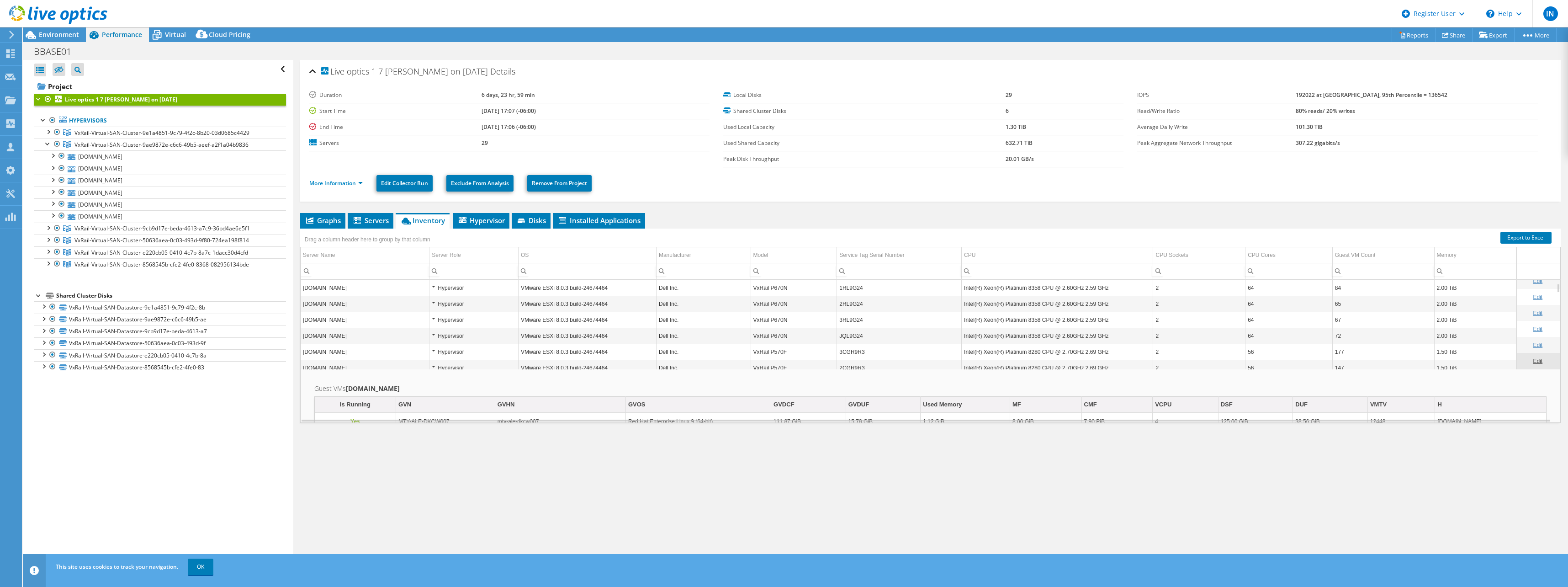
scroll to position [55, 0]
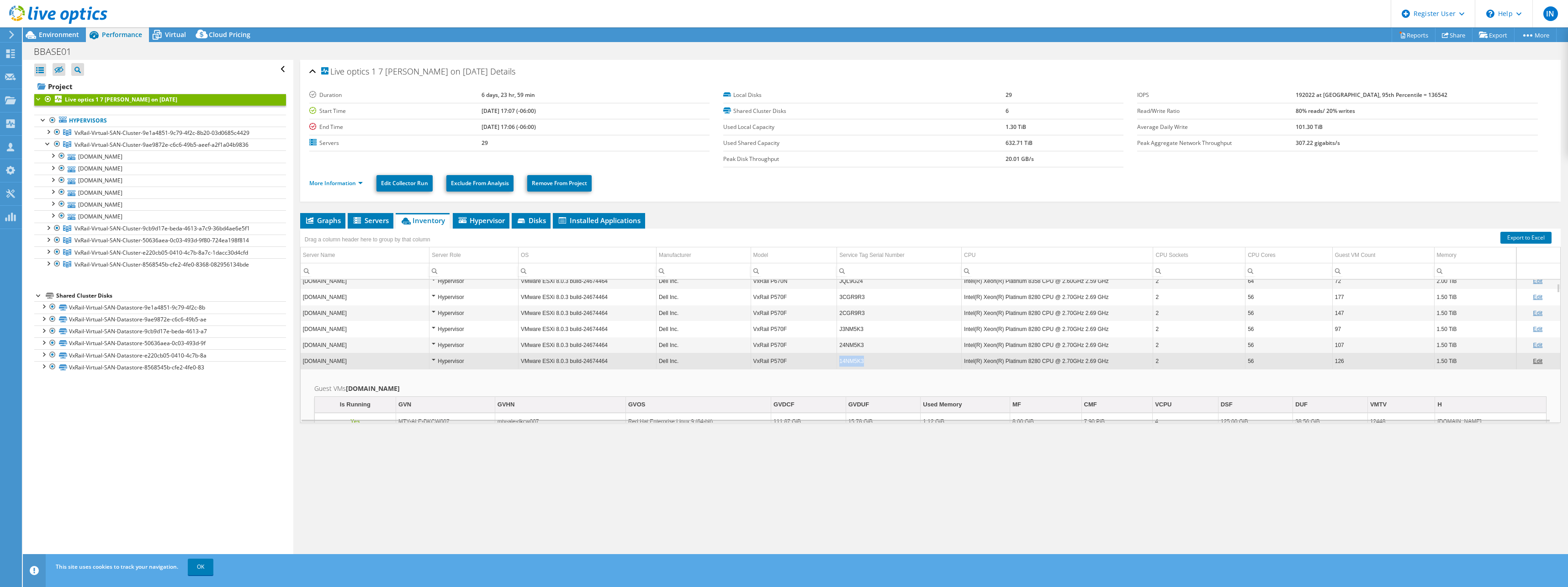
drag, startPoint x: 868, startPoint y: 362, endPoint x: 838, endPoint y: 362, distance: 30.0
click at [838, 362] on td "14NM5K3" at bounding box center [899, 360] width 125 height 16
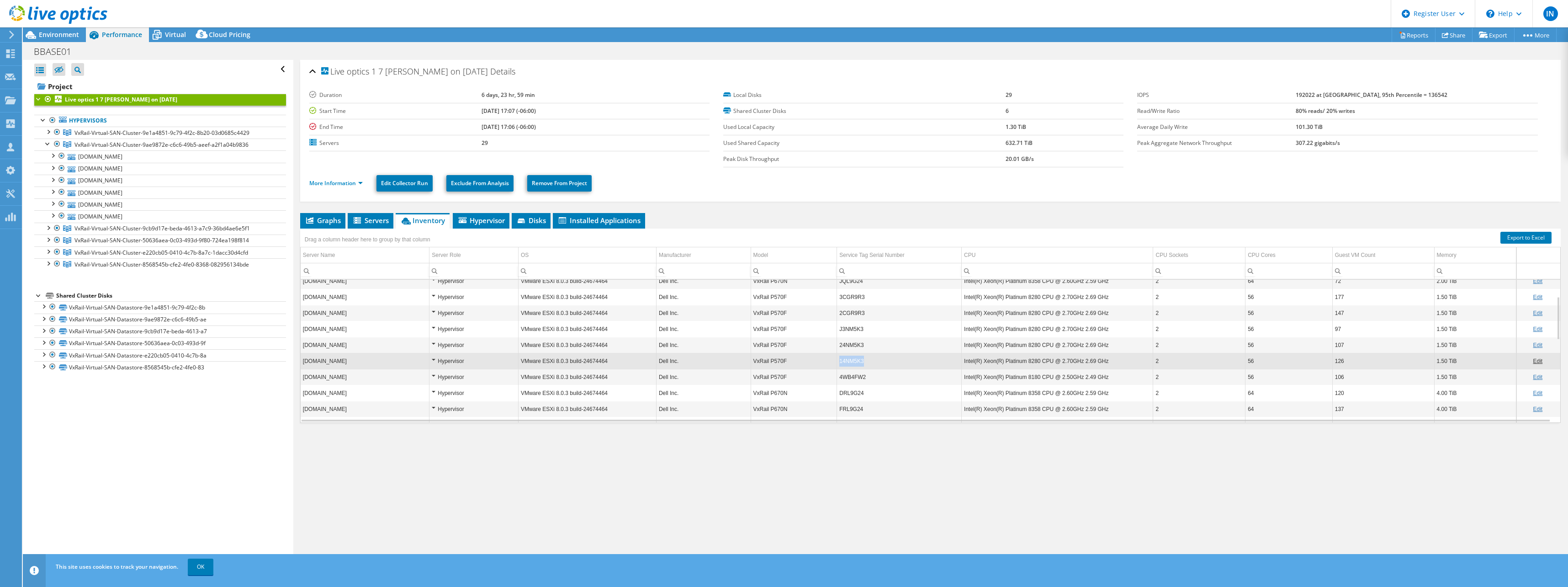
drag, startPoint x: 861, startPoint y: 361, endPoint x: 839, endPoint y: 362, distance: 22.0
click at [839, 362] on td "14NM5K3" at bounding box center [899, 360] width 125 height 16
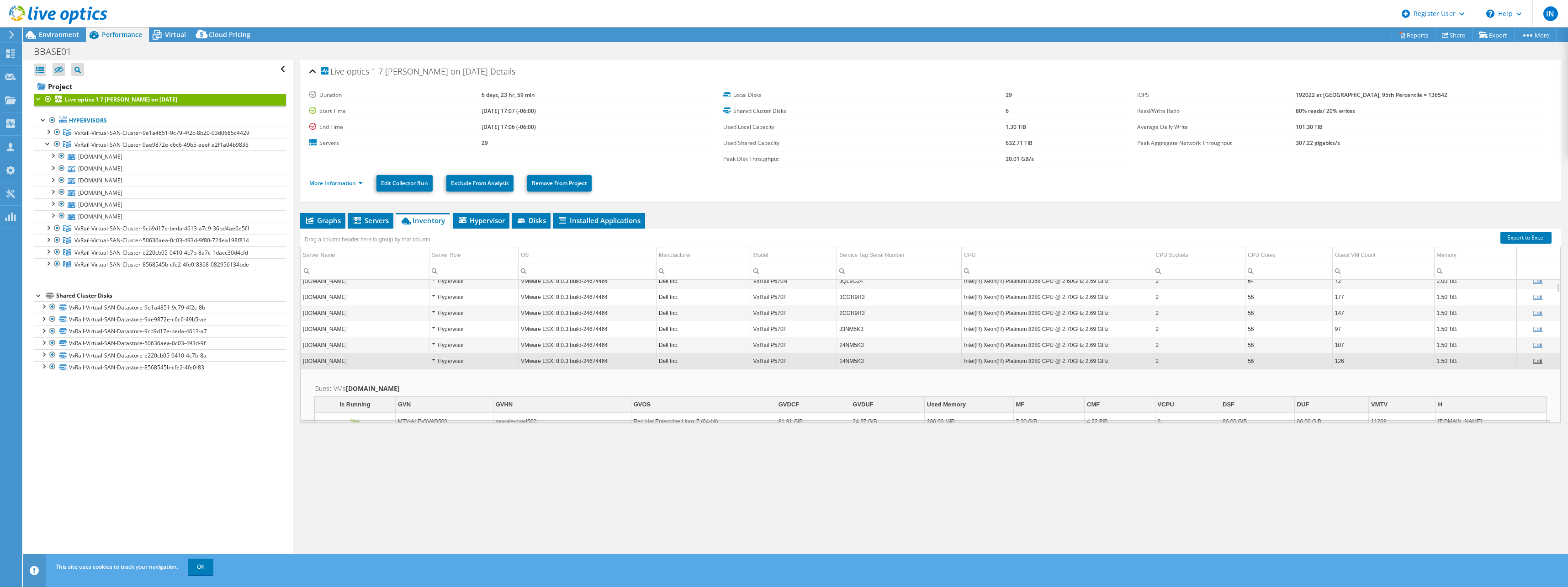
click at [854, 362] on td "14NM5K3" at bounding box center [899, 360] width 125 height 16
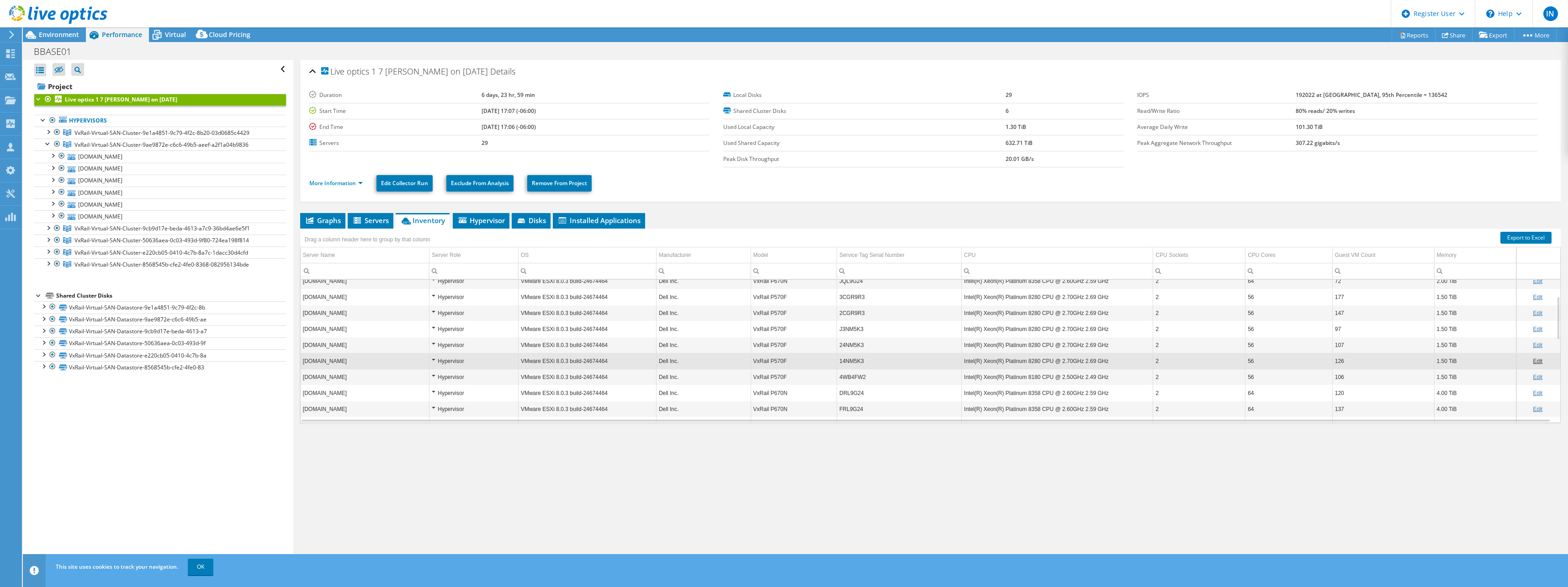
click at [854, 362] on td "14NM5K3" at bounding box center [899, 360] width 125 height 16
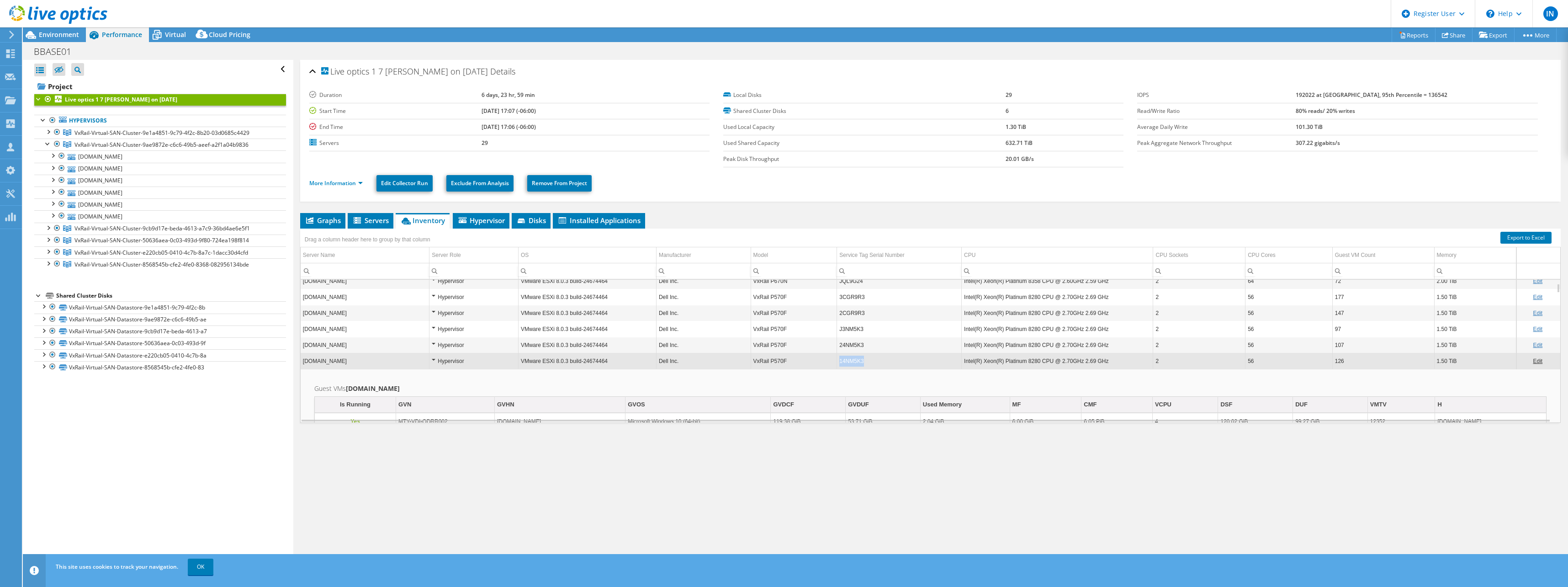
drag, startPoint x: 857, startPoint y: 362, endPoint x: 837, endPoint y: 361, distance: 20.0
click at [837, 361] on td "14NM5K3" at bounding box center [899, 360] width 125 height 16
